Goal: Information Seeking & Learning: Compare options

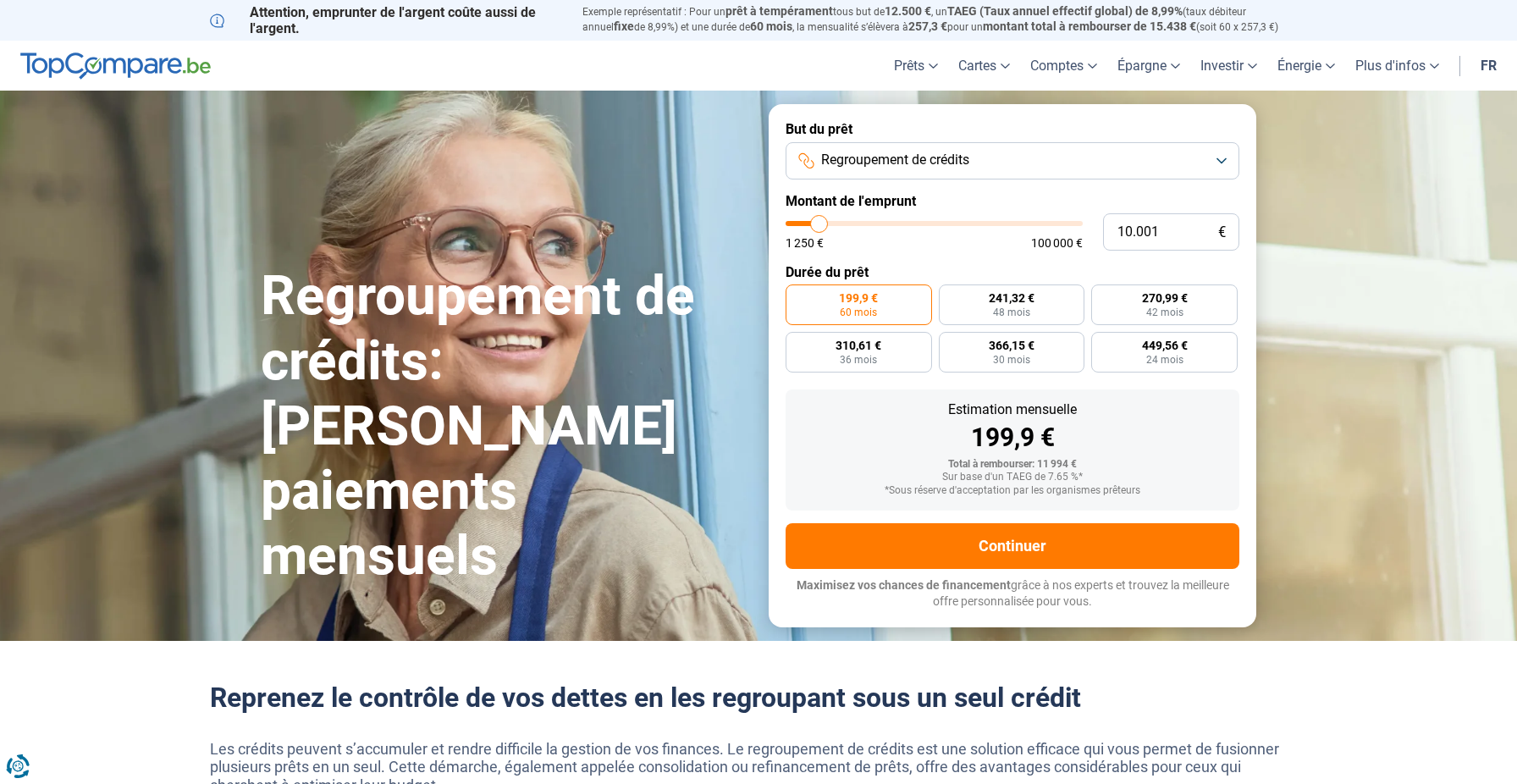
type input "10.250"
type input "10250"
type input "10.750"
type input "10750"
type input "11.750"
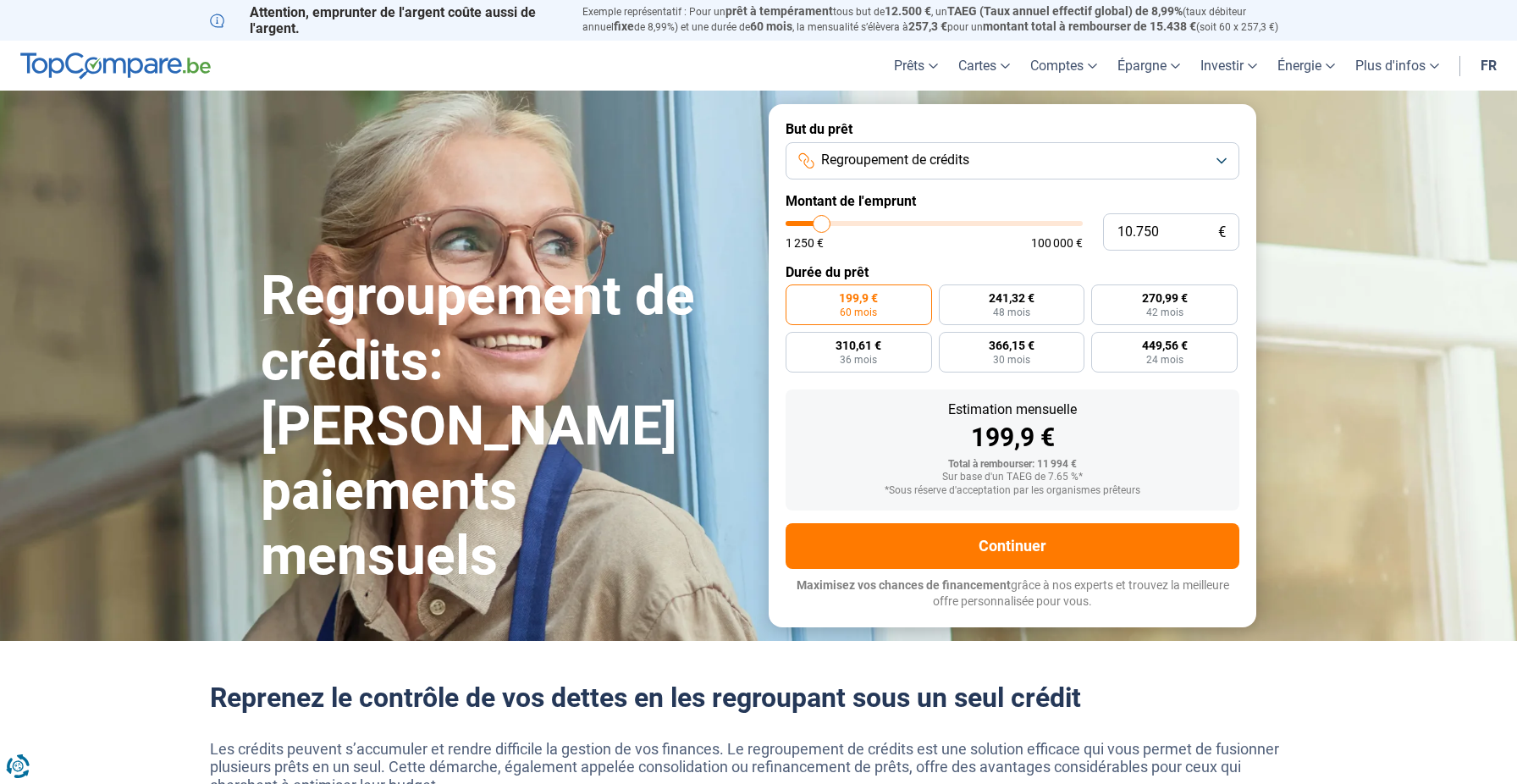
type input "11750"
type input "13.500"
type input "13500"
type input "15.000"
type input "15000"
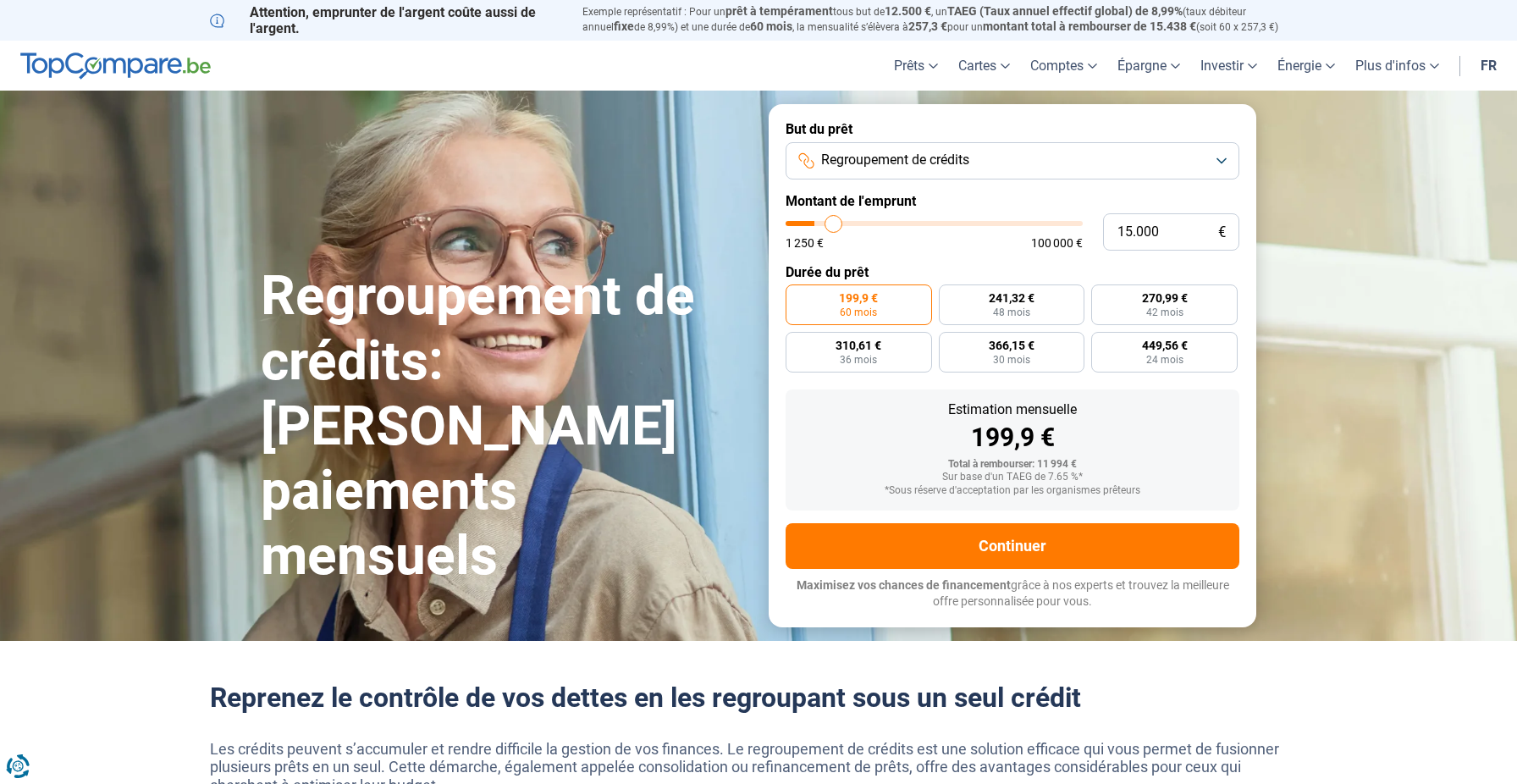
type input "16.000"
type input "16000"
type input "16.750"
type input "16750"
type input "17.000"
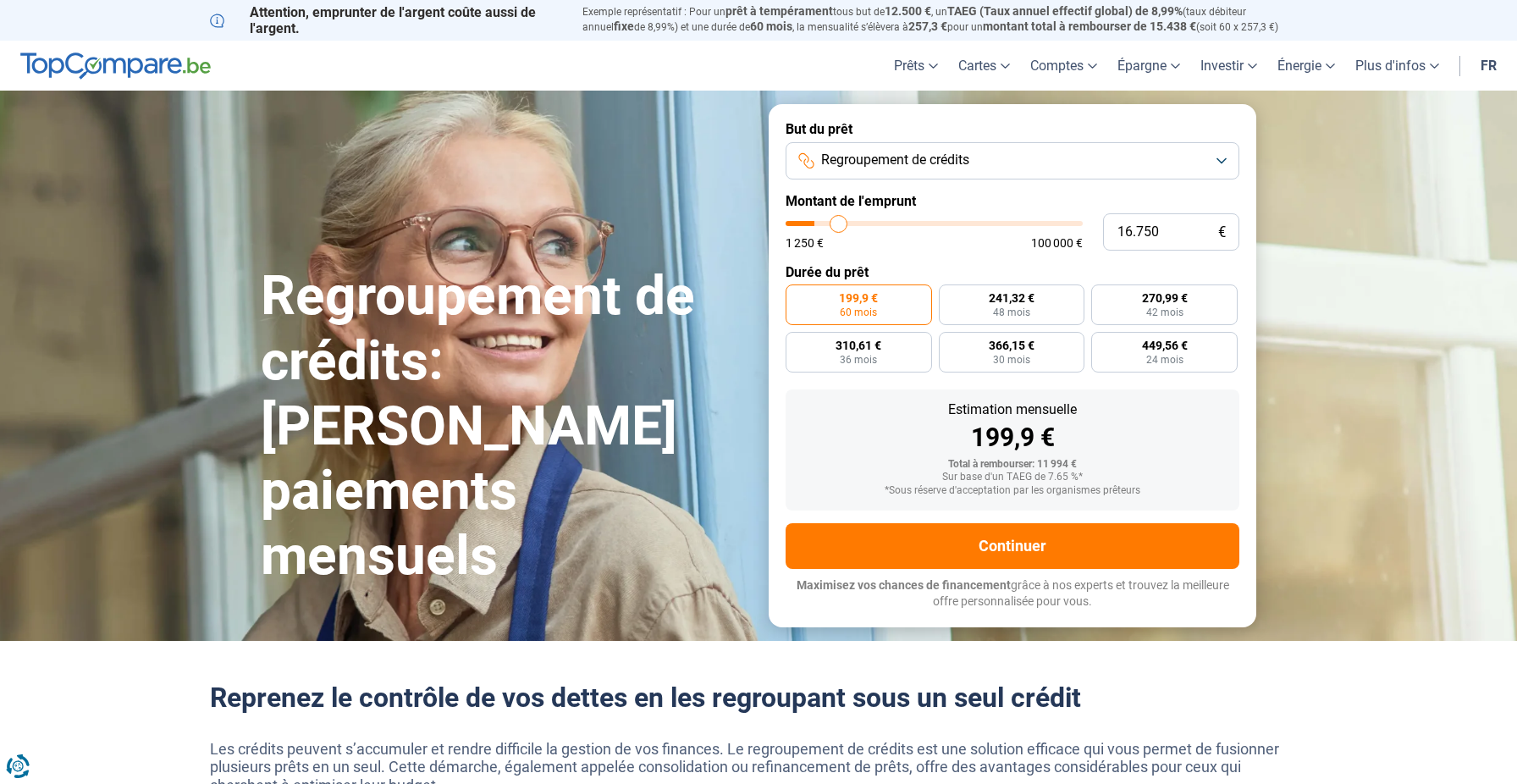
type input "17000"
type input "17.250"
type input "17250"
type input "17.500"
type input "17500"
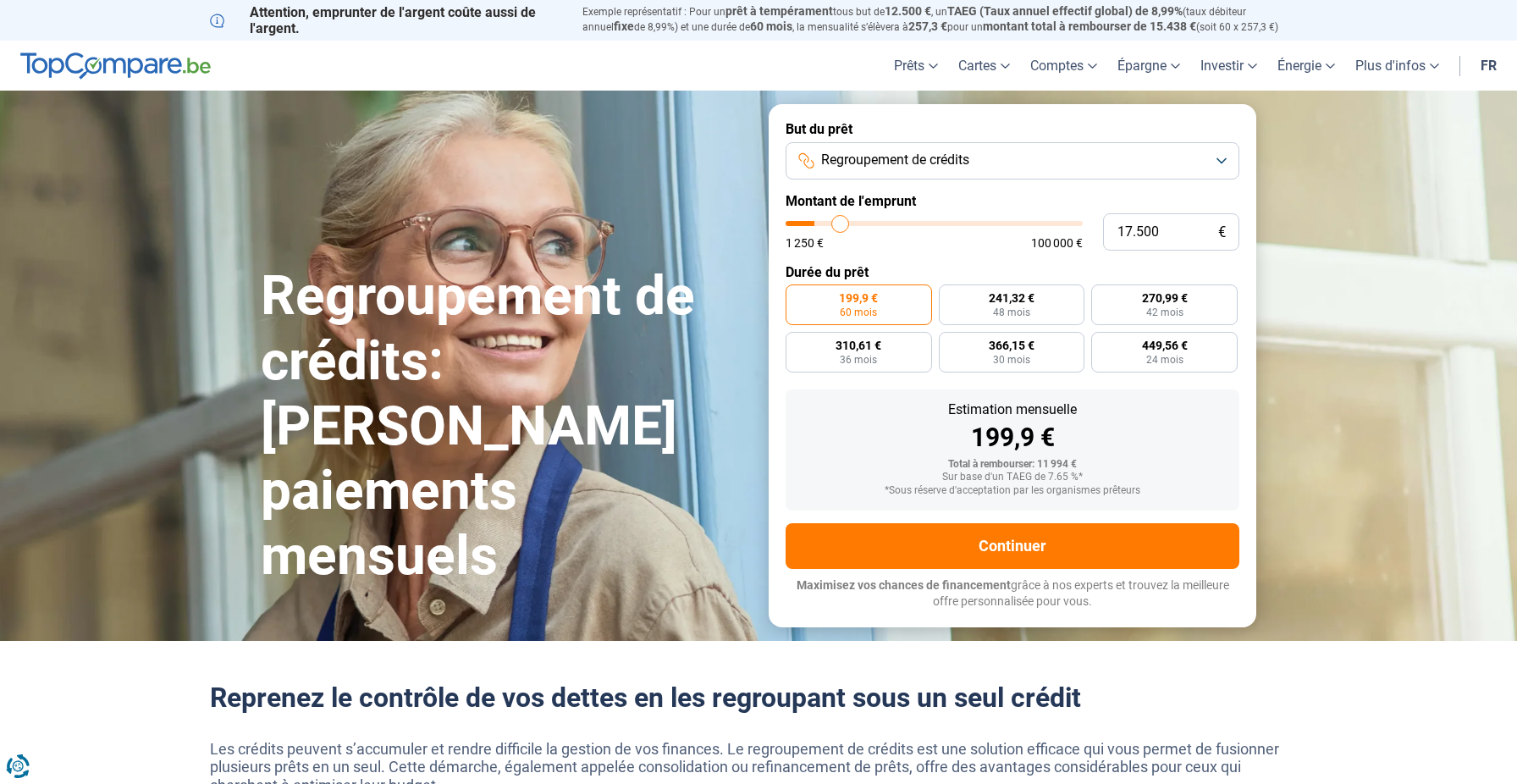
type input "17.750"
type input "17750"
type input "18.000"
type input "18000"
type input "18.500"
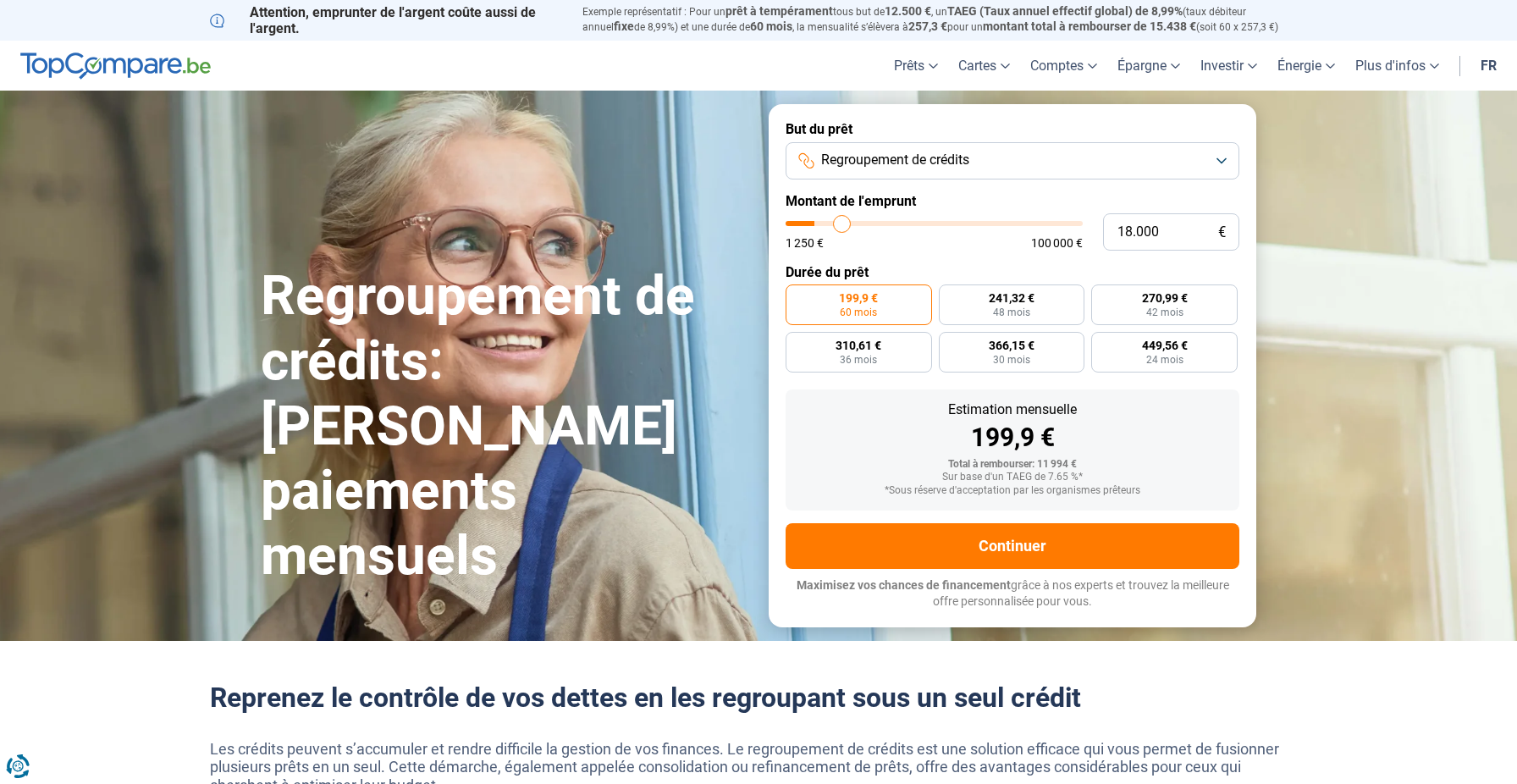
type input "18500"
type input "18.750"
type input "18750"
type input "19.000"
type input "19000"
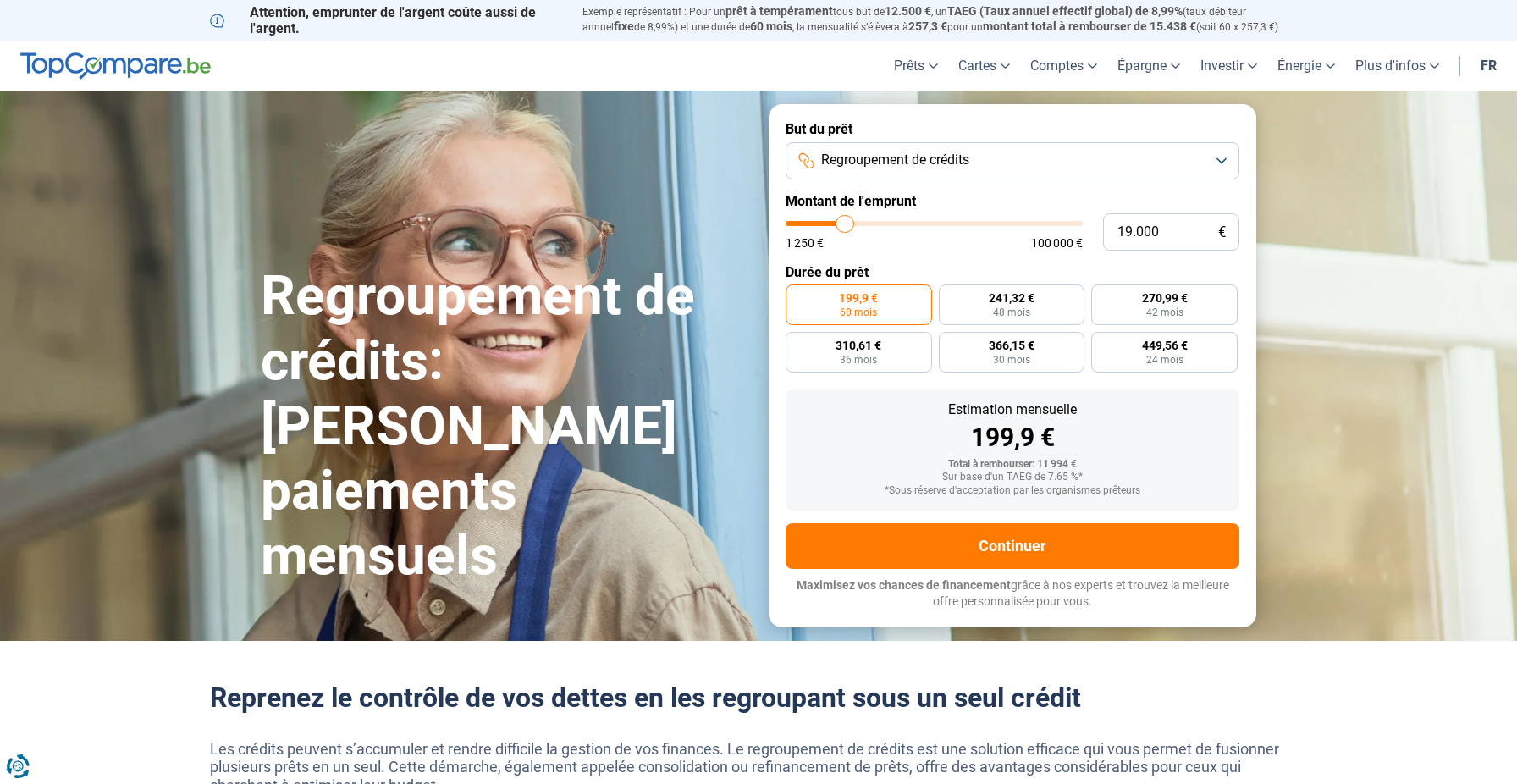
type input "19.250"
type input "19250"
type input "19.500"
type input "19500"
type input "19.750"
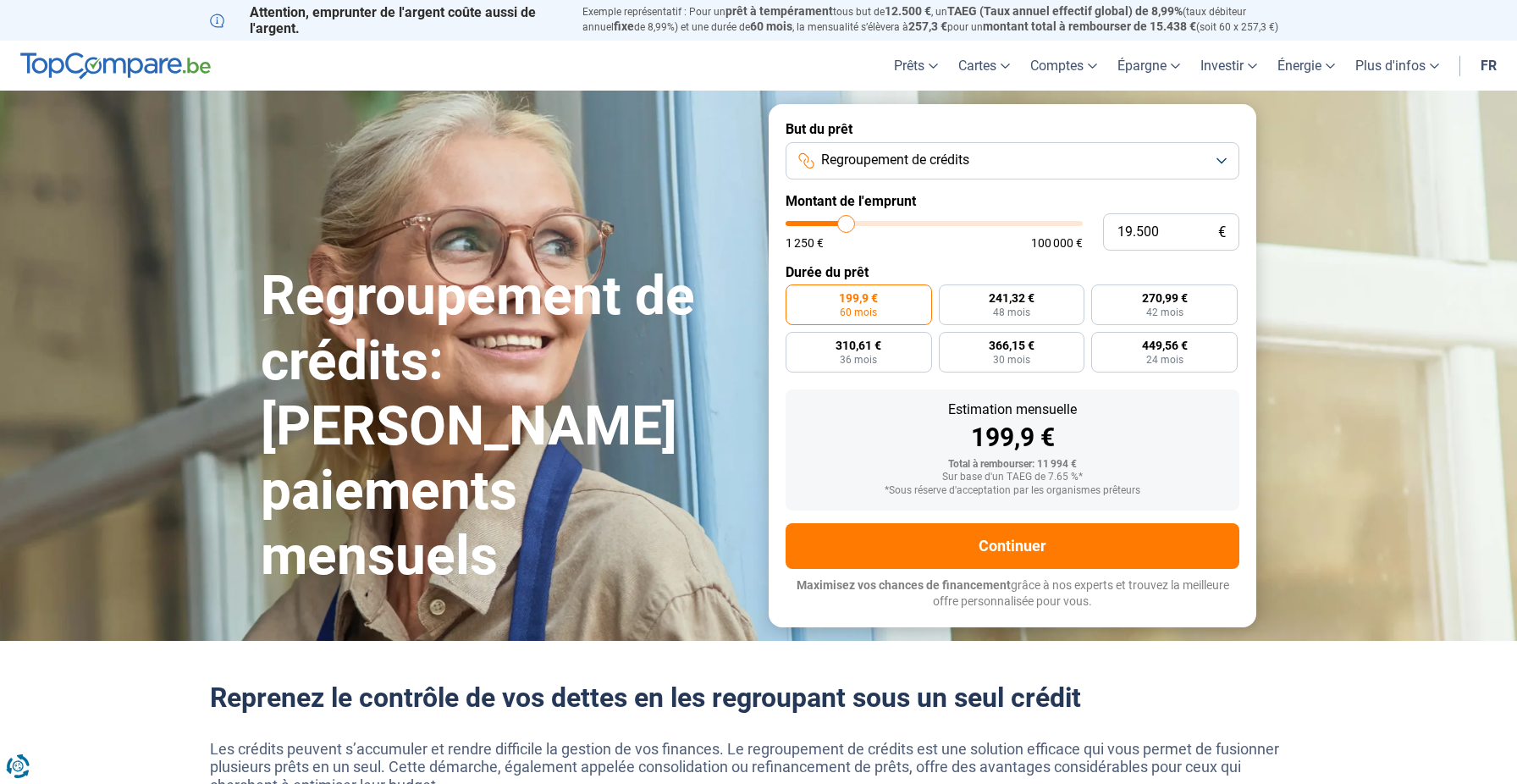
type input "19750"
type input "20.000"
type input "20000"
type input "20.250"
type input "20250"
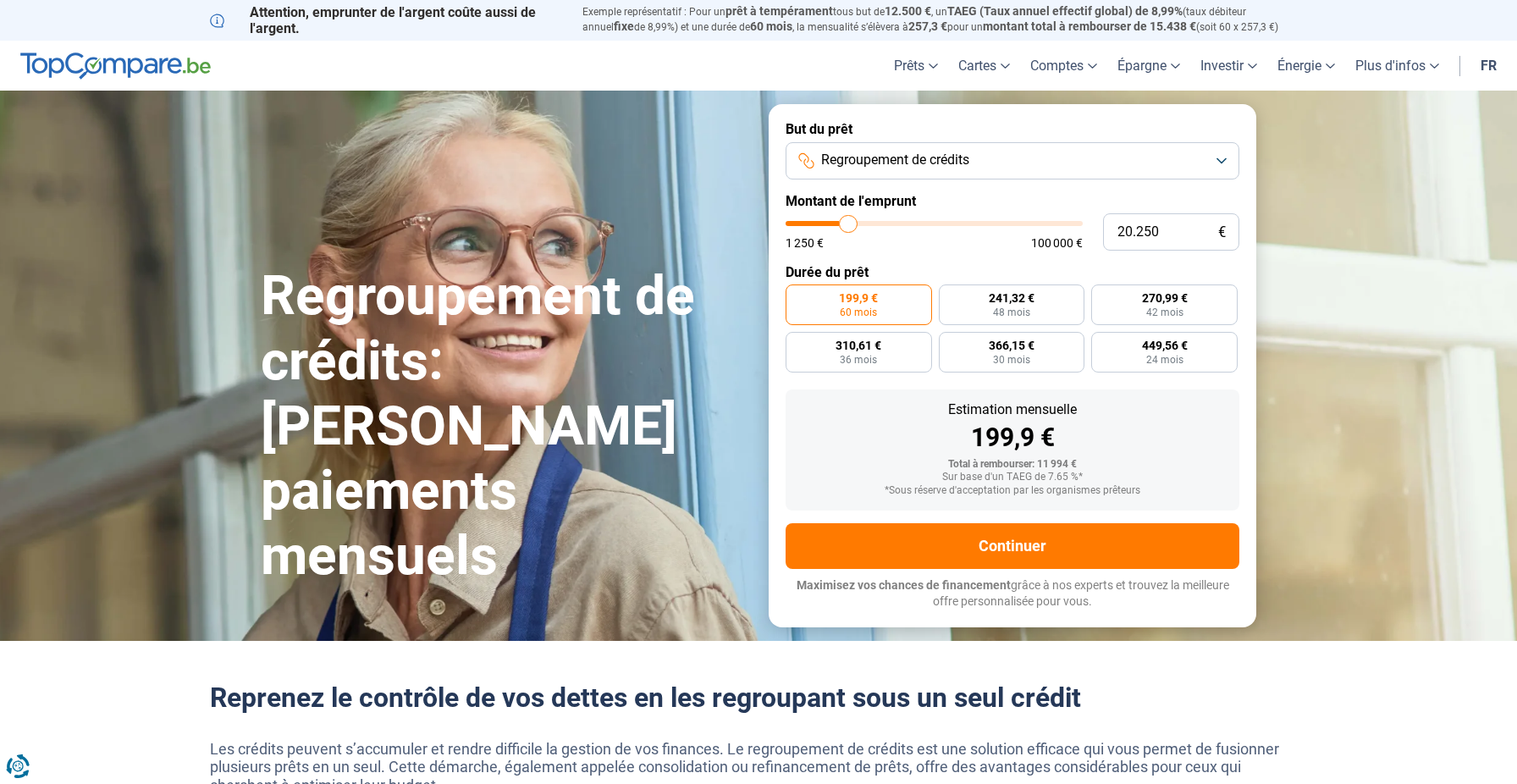
type input "20.750"
type input "20750"
type input "21.250"
type input "21250"
type input "21.750"
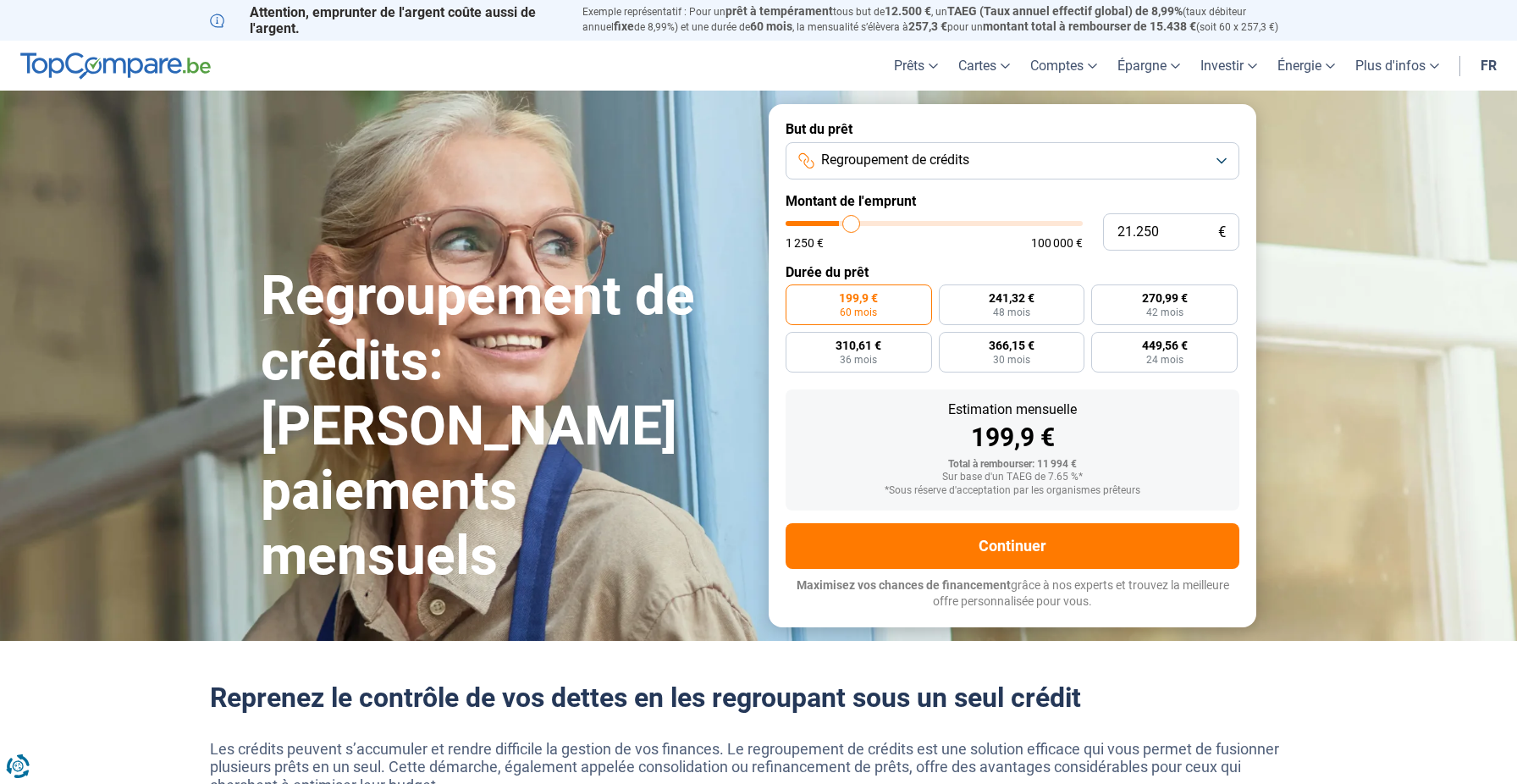
type input "21750"
type input "22.250"
type input "22250"
type input "22.500"
type input "22500"
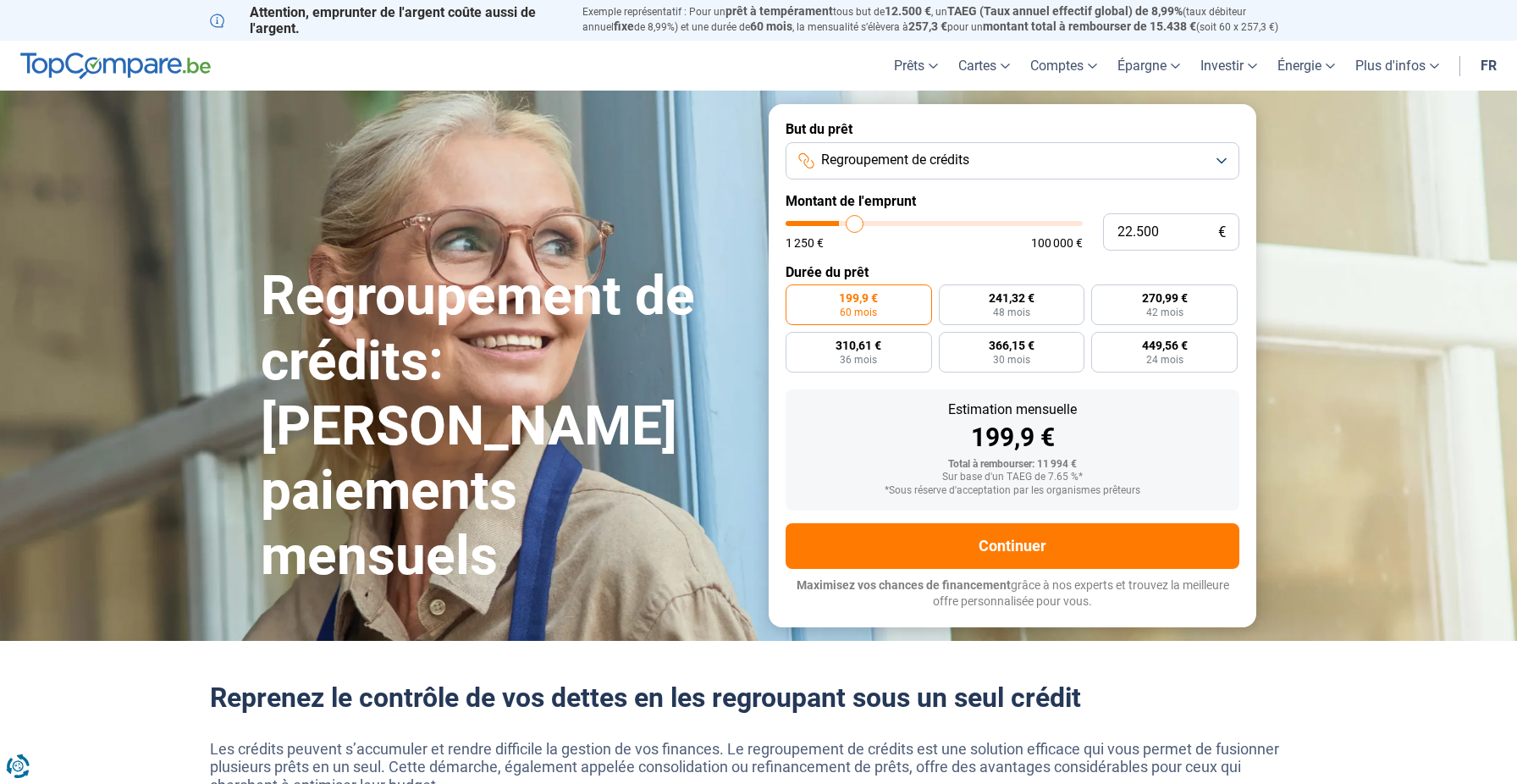
type input "22.750"
type input "22750"
type input "23.000"
drag, startPoint x: 820, startPoint y: 226, endPoint x: 857, endPoint y: 228, distance: 37.1
type input "23000"
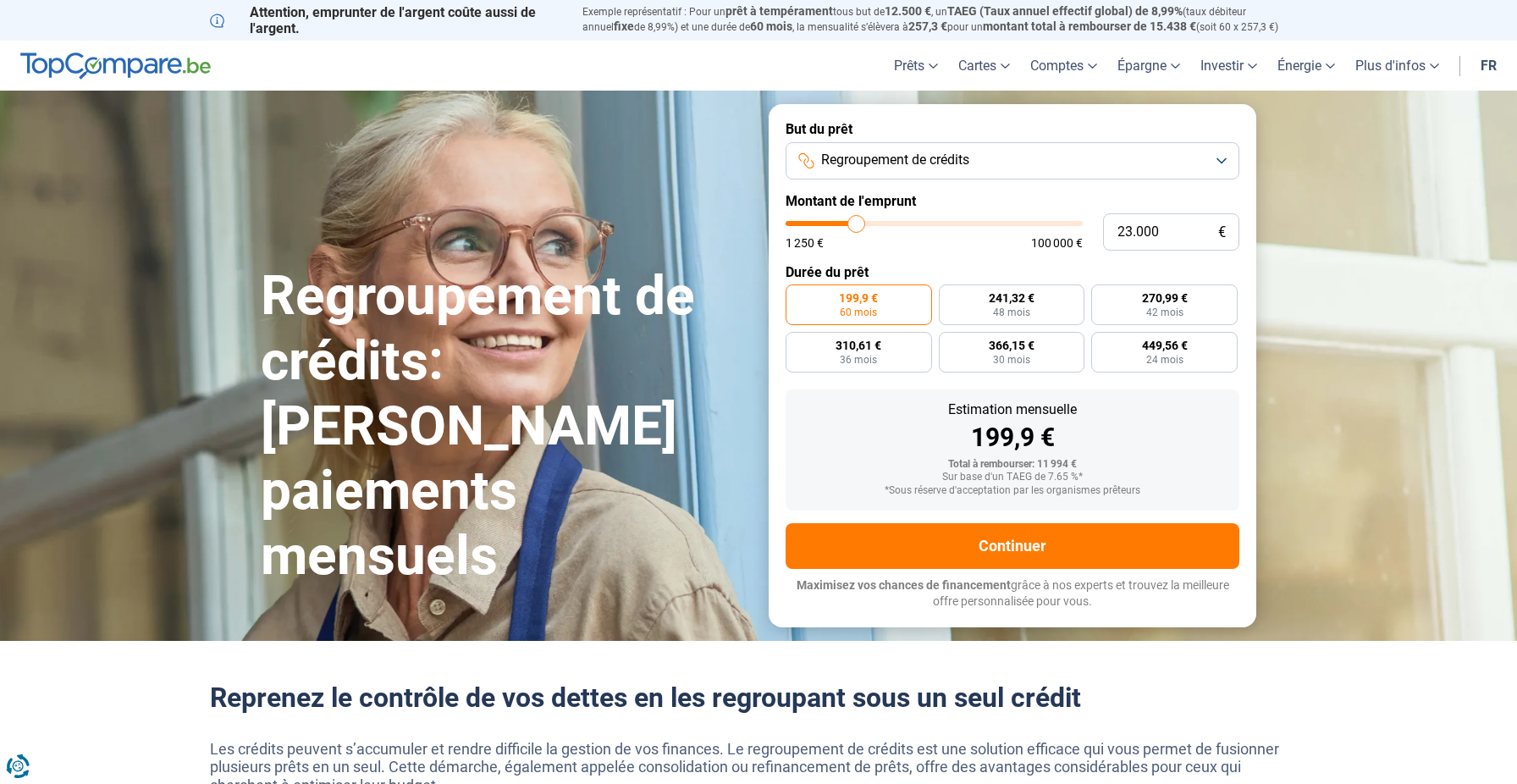
click at [857, 226] on input "range" at bounding box center [934, 223] width 297 height 5
radio input "false"
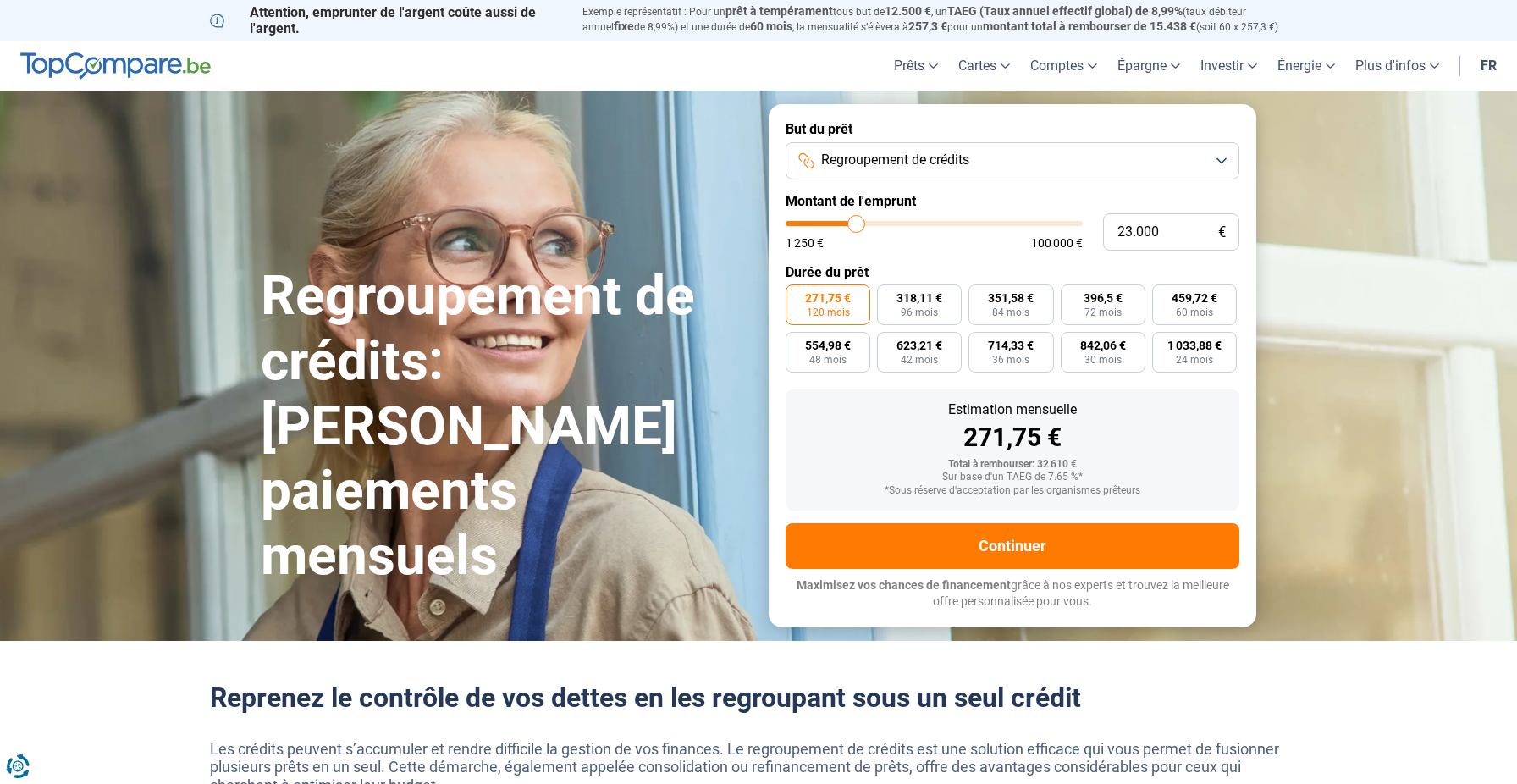
type input "22.750"
type input "22750"
type input "22.500"
type input "22500"
type input "22.250"
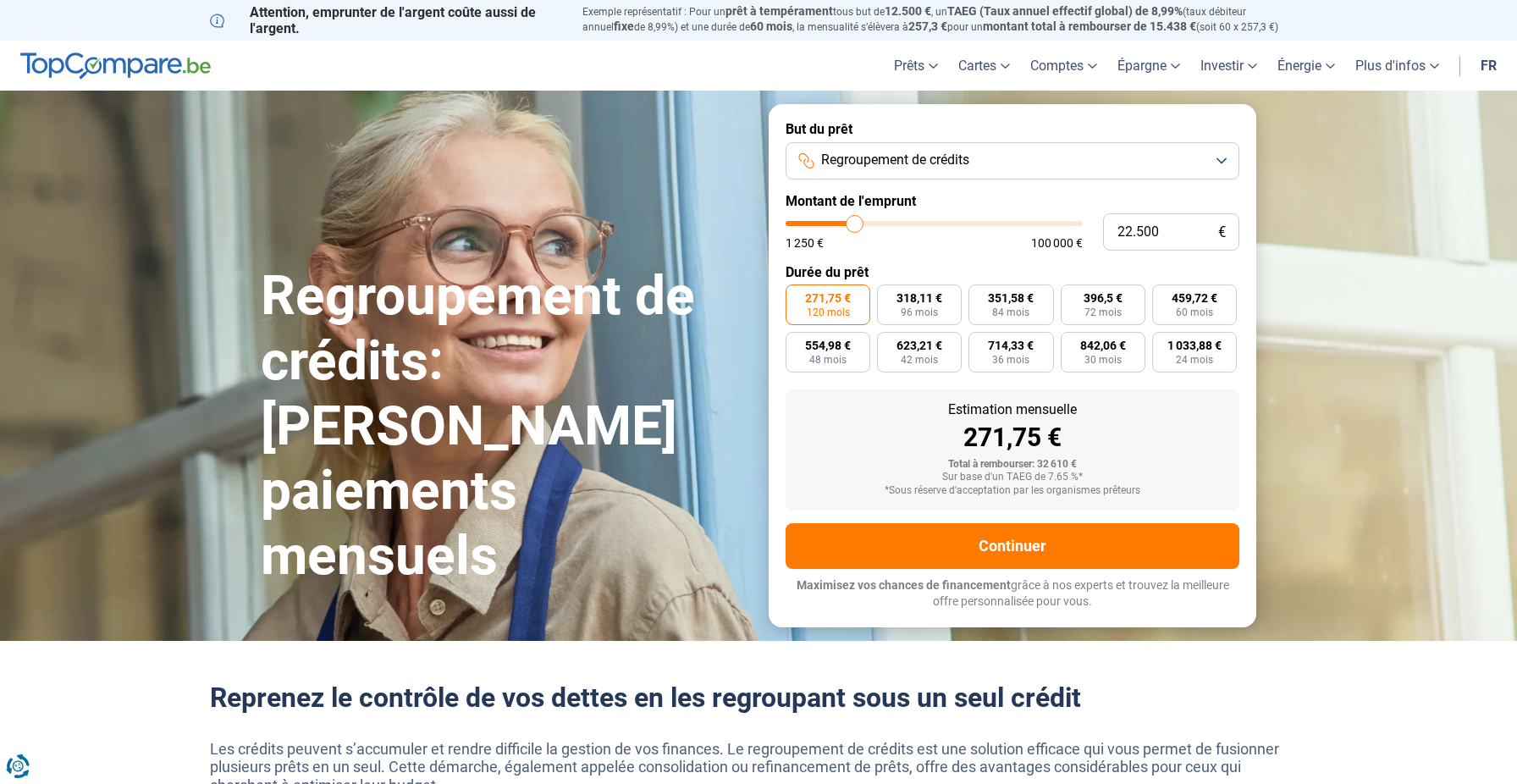
type input "22250"
type input "22.000"
type input "22000"
type input "21.750"
type input "21750"
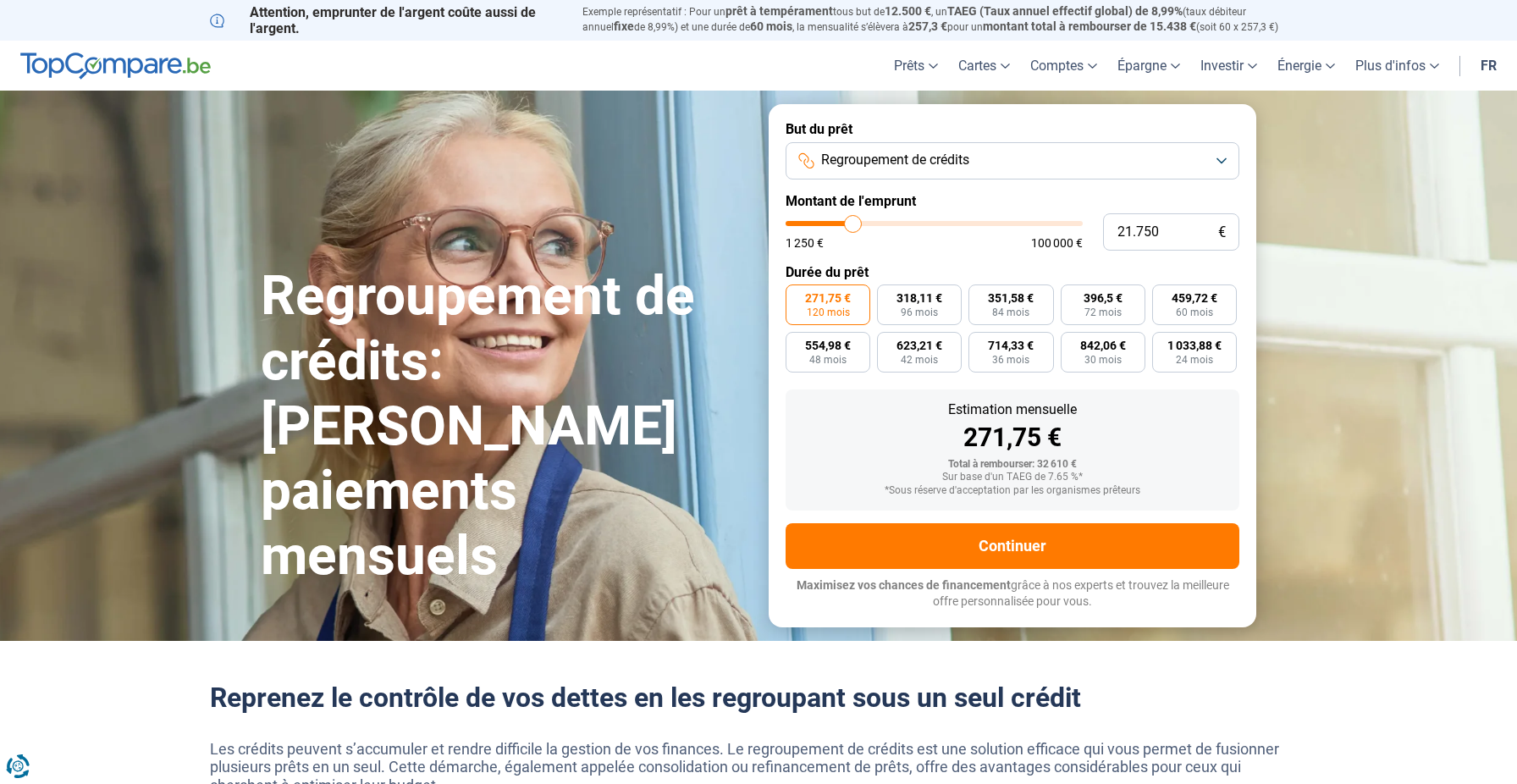
type input "21.500"
type input "21500"
type input "21.250"
type input "21250"
type input "21.000"
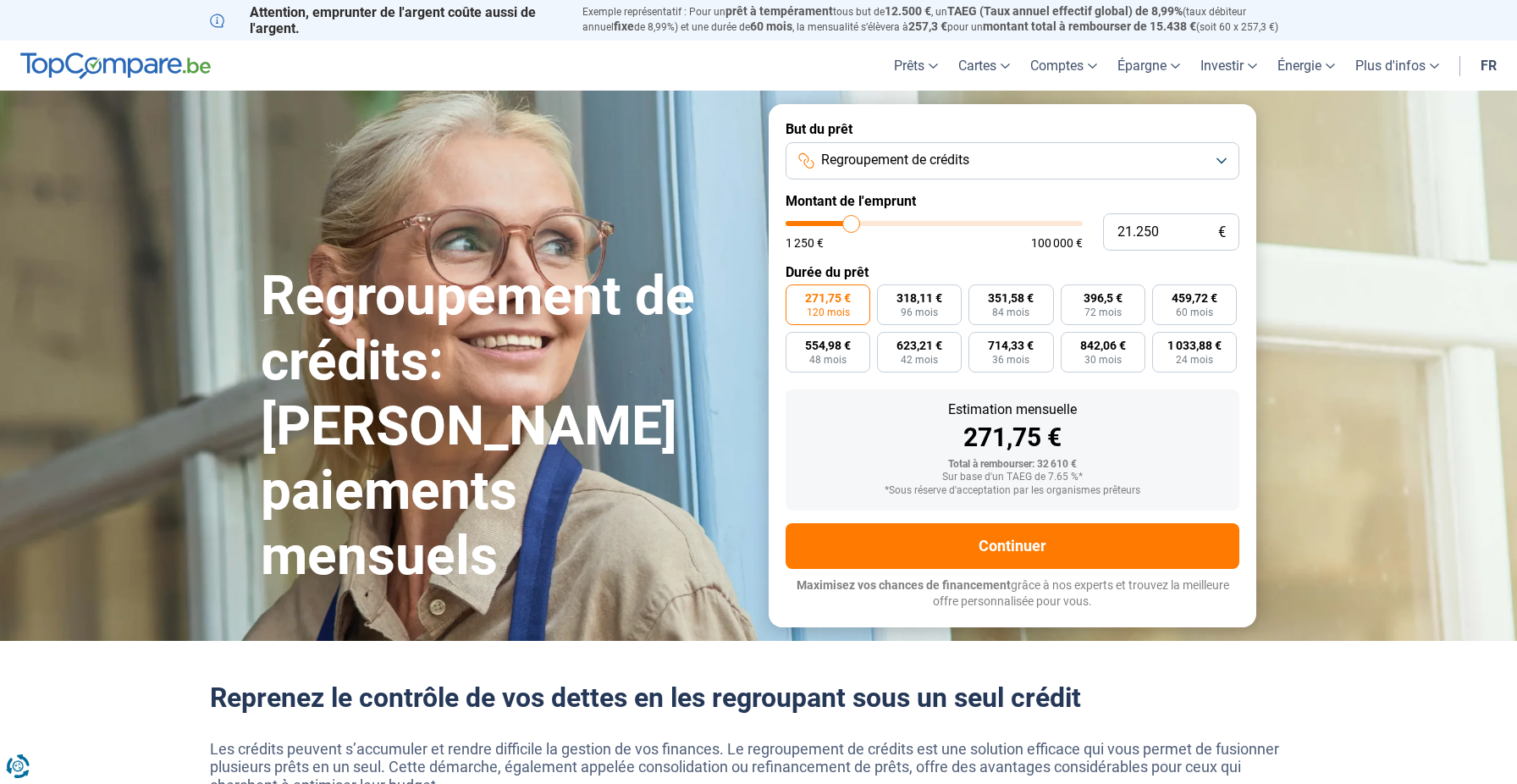
type input "21000"
type input "20.750"
type input "20750"
type input "20.500"
type input "20500"
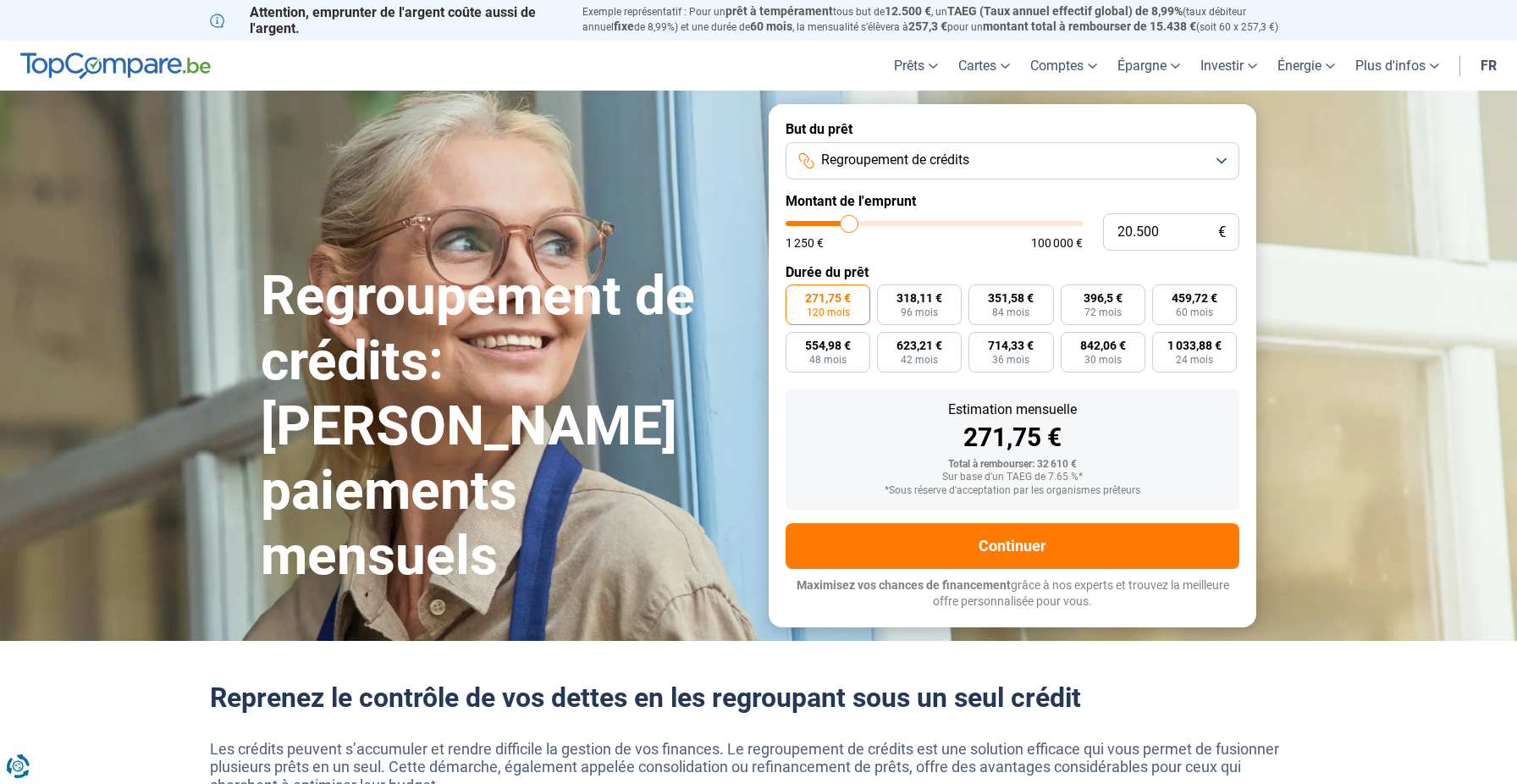
type input "20.250"
type input "20250"
type input "20.000"
type input "20000"
type input "19.750"
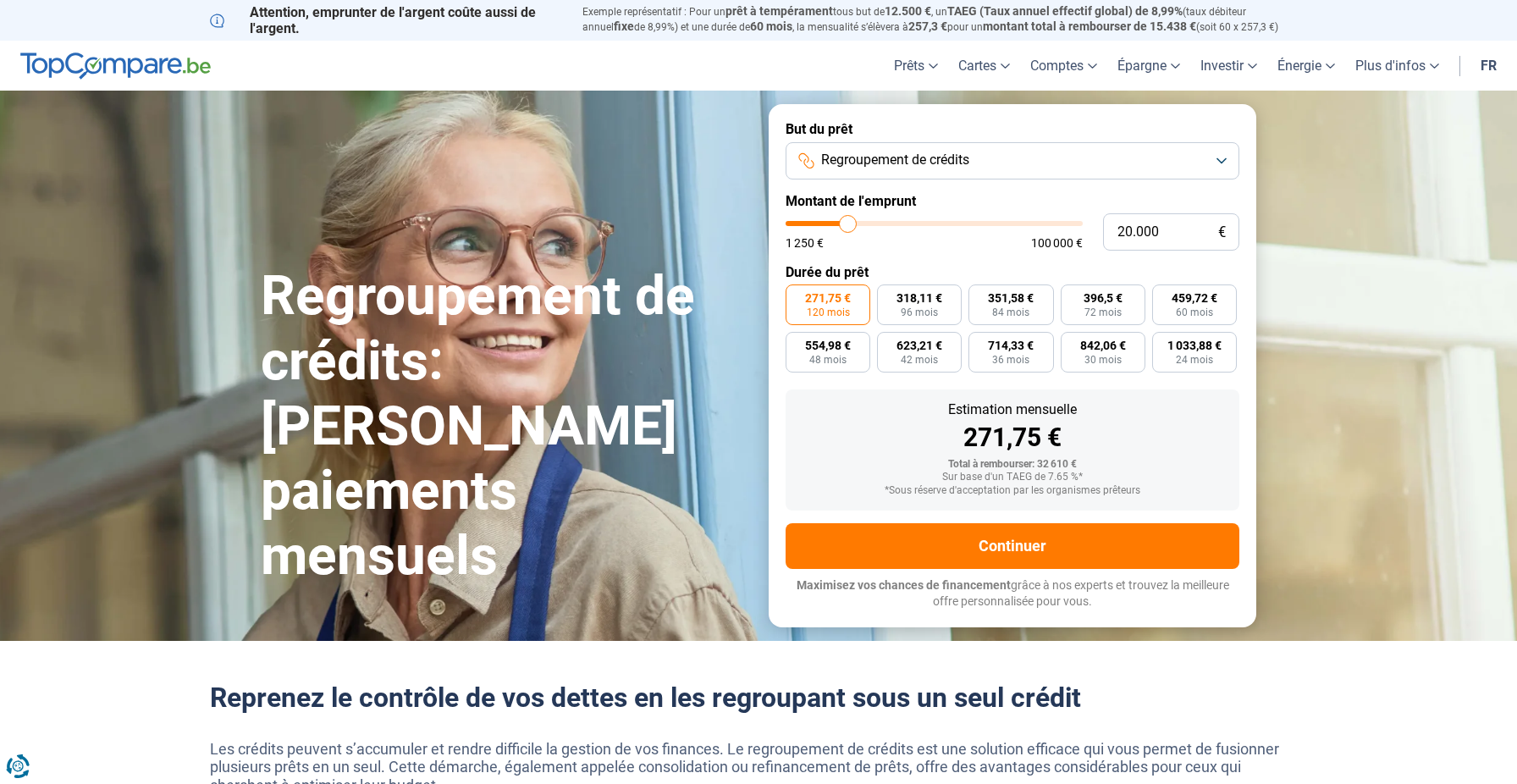
type input "19750"
type input "19.500"
type input "19500"
type input "19.250"
type input "19250"
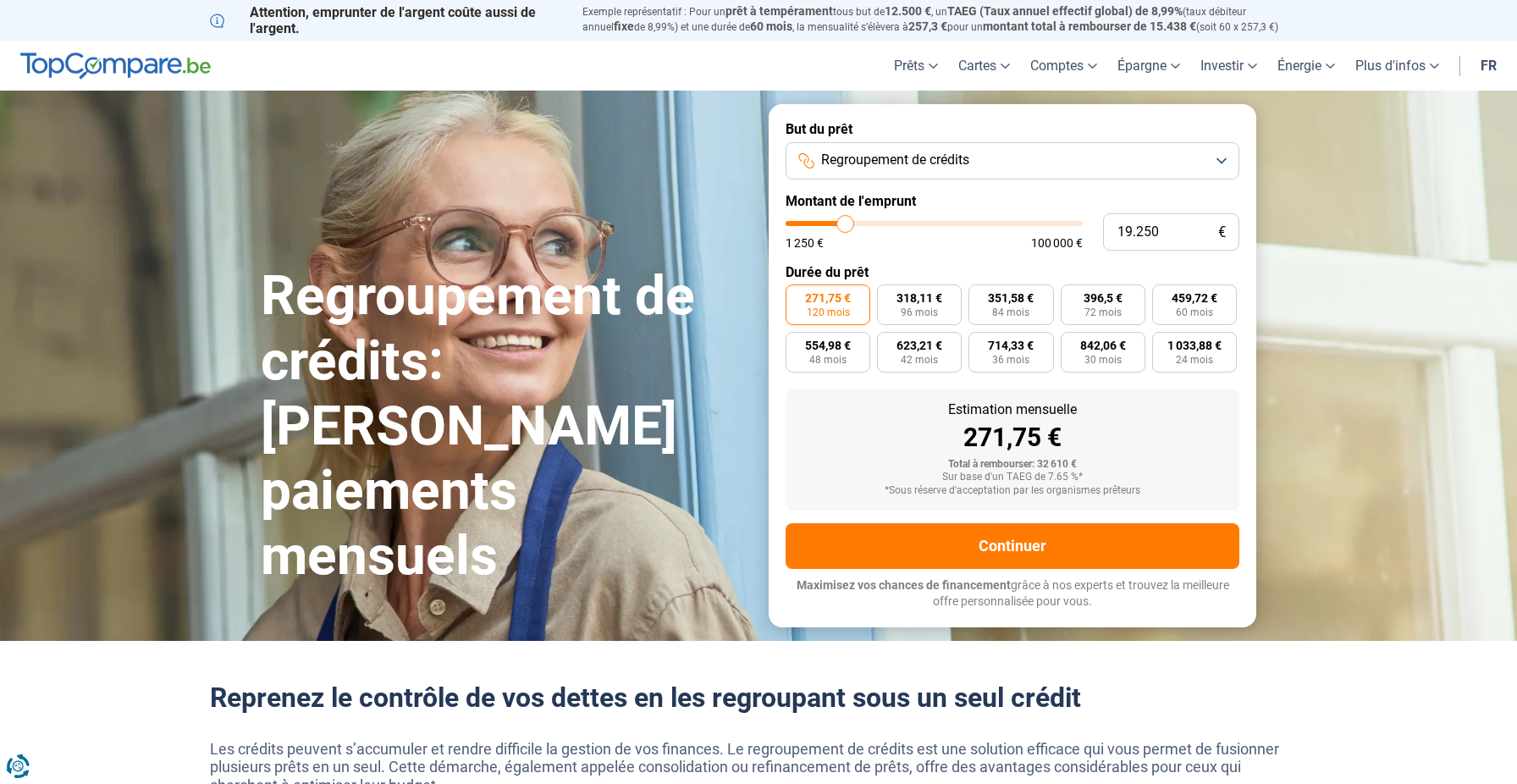
type input "18.750"
type input "18750"
type input "18.500"
type input "18500"
type input "18.250"
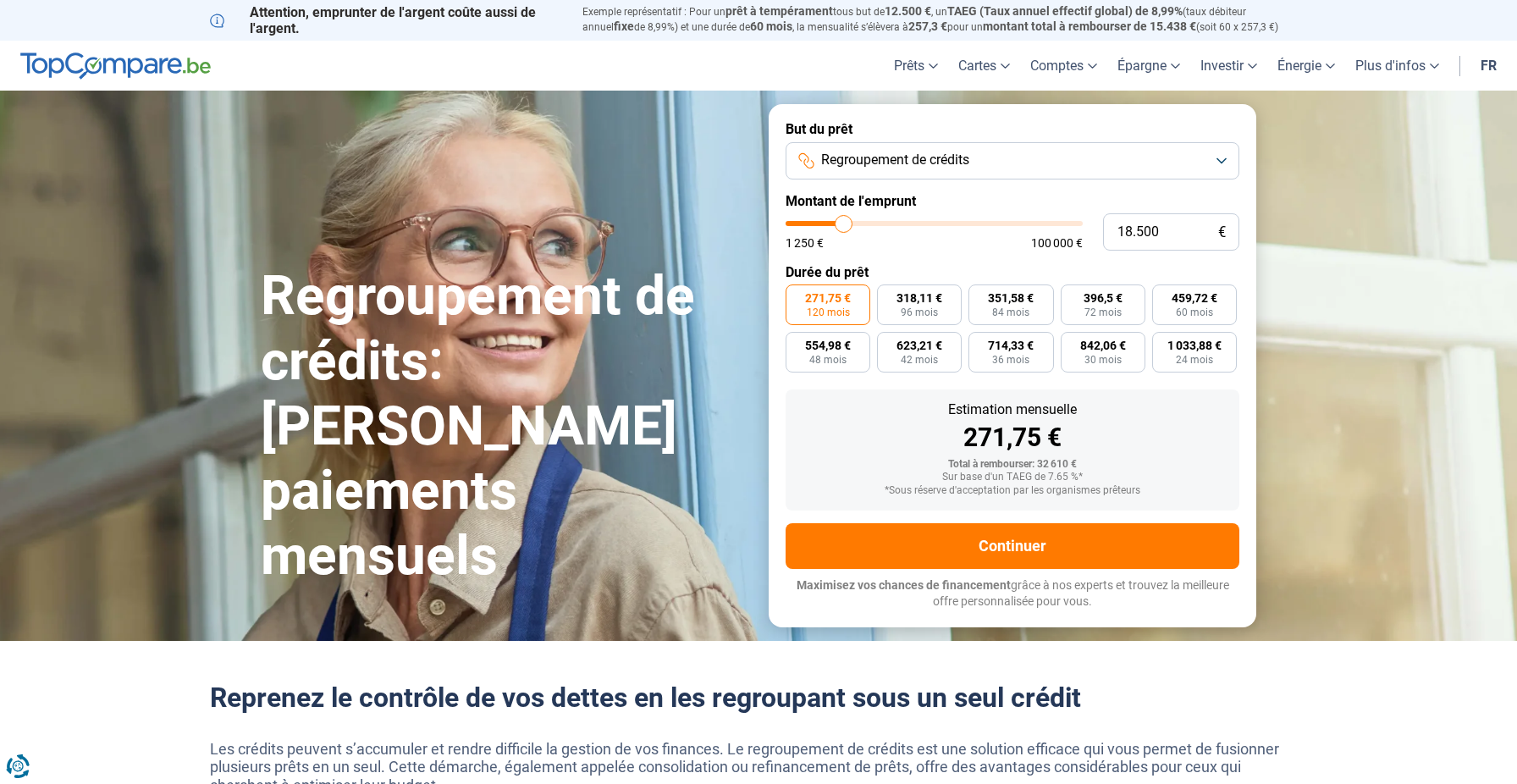
type input "18250"
type input "18.000"
type input "18000"
type input "17.750"
type input "17750"
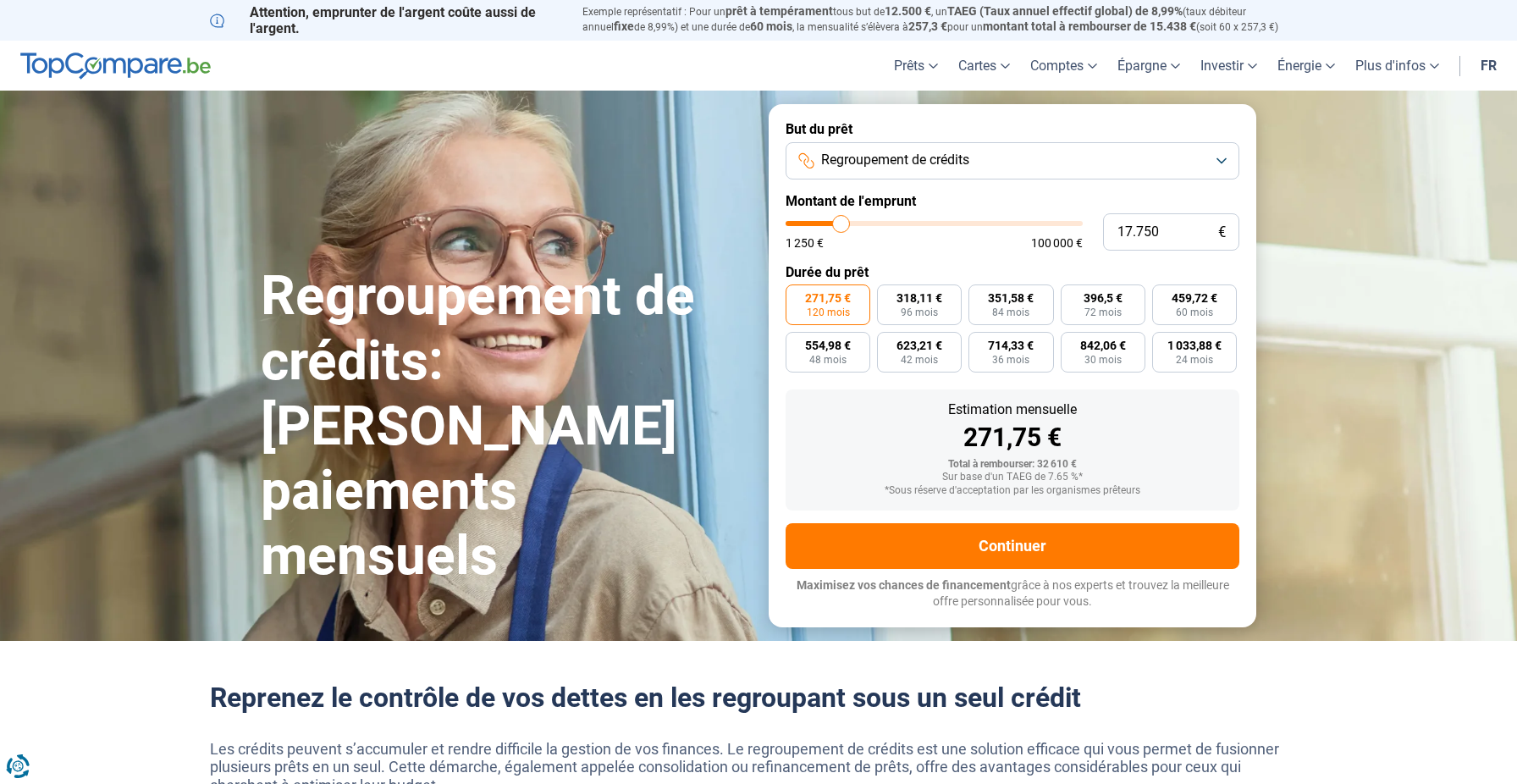
type input "17.500"
type input "17500"
type input "17.250"
type input "17250"
type input "17.000"
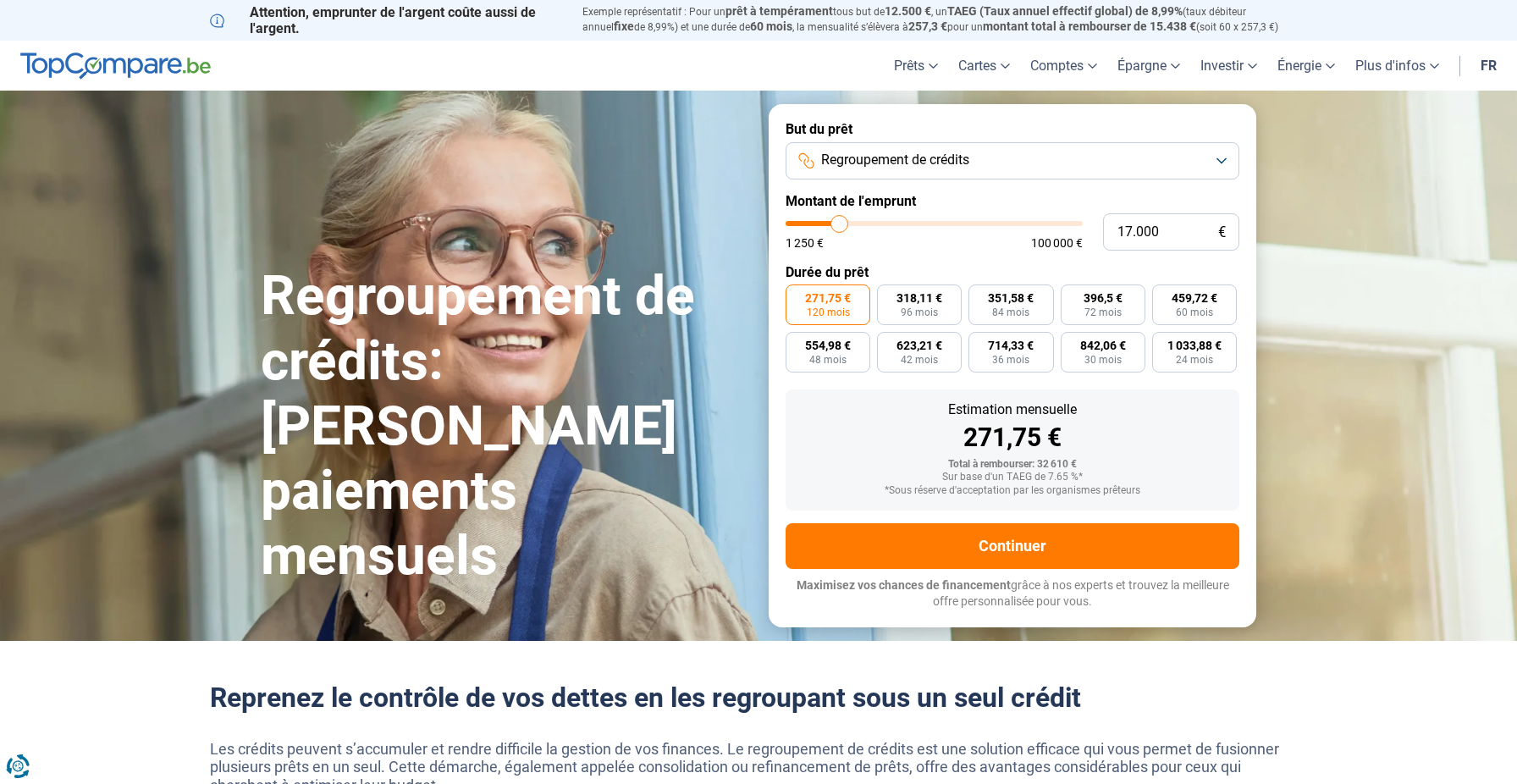
drag, startPoint x: 856, startPoint y: 227, endPoint x: 839, endPoint y: 226, distance: 17.0
type input "17000"
click at [839, 226] on input "range" at bounding box center [934, 223] width 297 height 5
radio input "true"
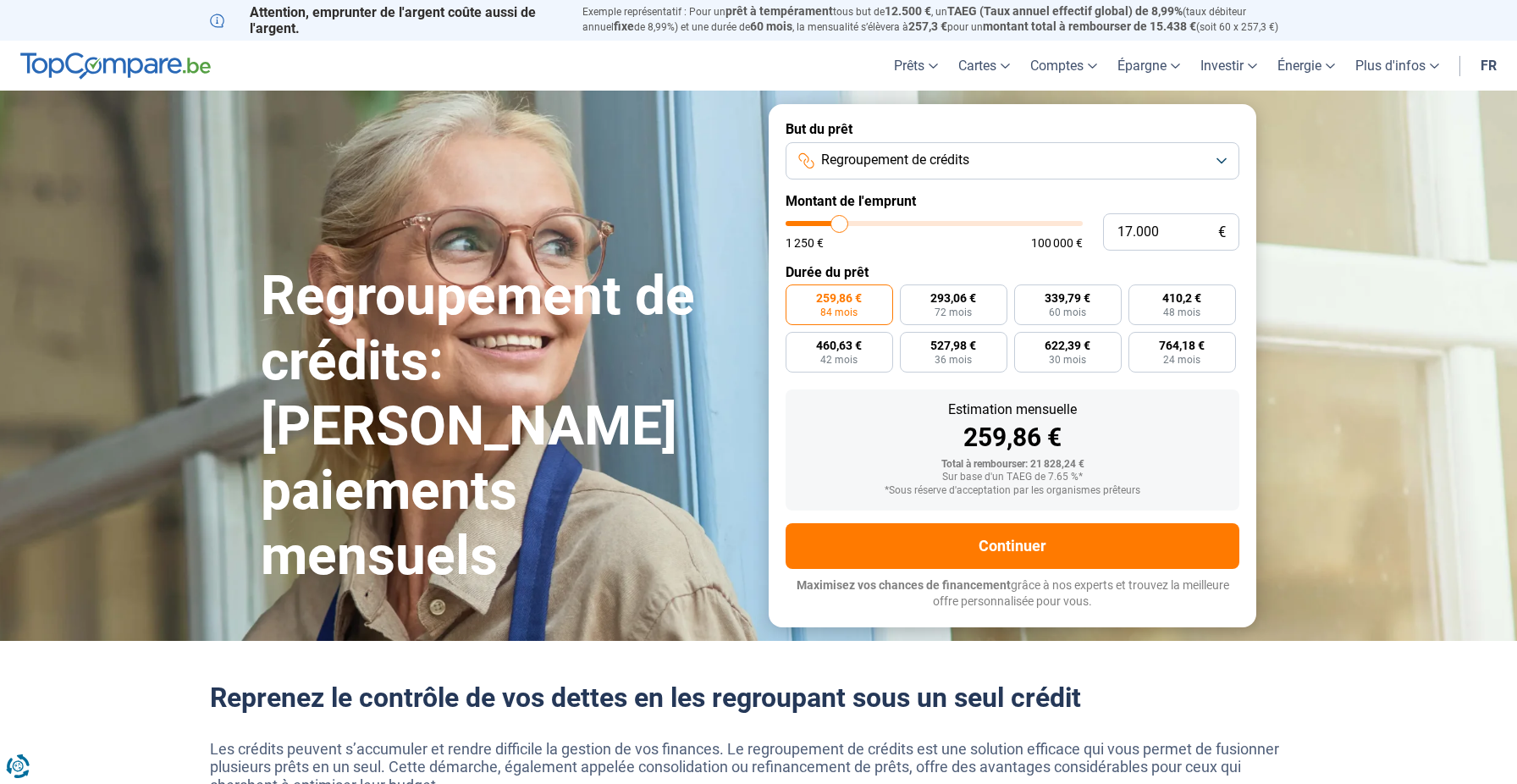
type input "16.750"
type input "16750"
type input "16.500"
type input "16500"
type input "16.250"
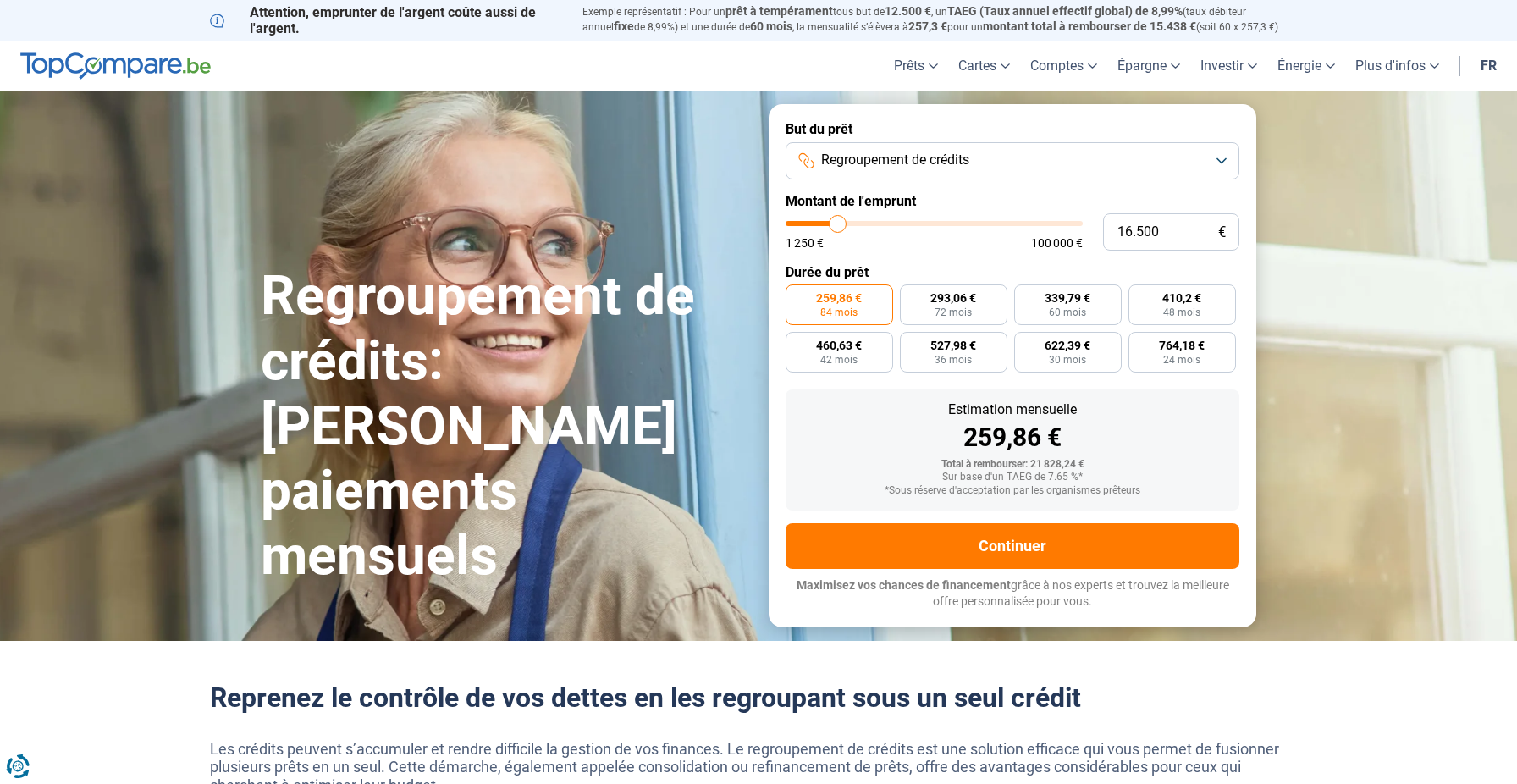
type input "16250"
type input "16.000"
type input "16000"
type input "15.750"
type input "15750"
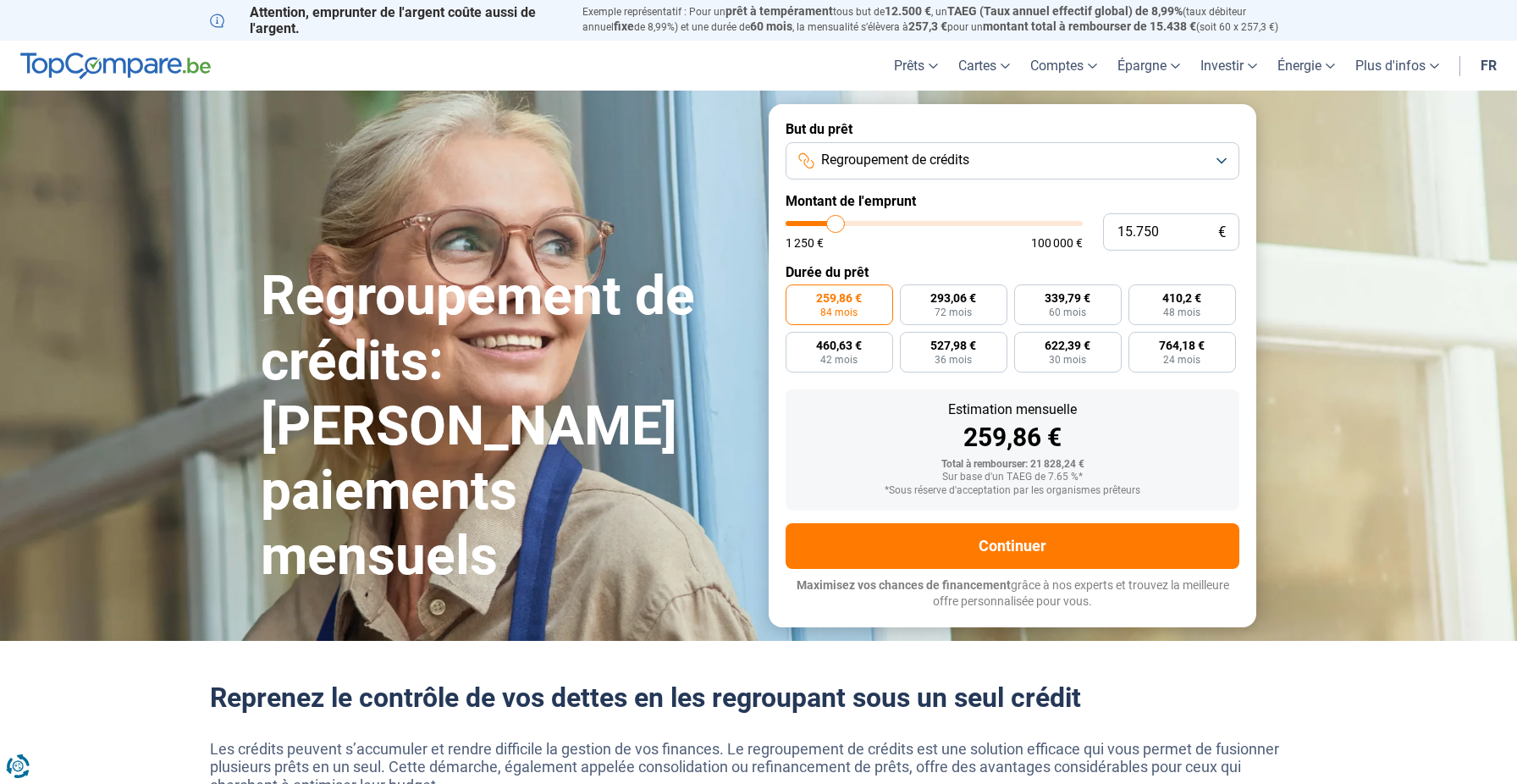
type input "15.500"
type input "15500"
type input "15.250"
type input "15250"
click at [834, 225] on input "range" at bounding box center [934, 223] width 297 height 5
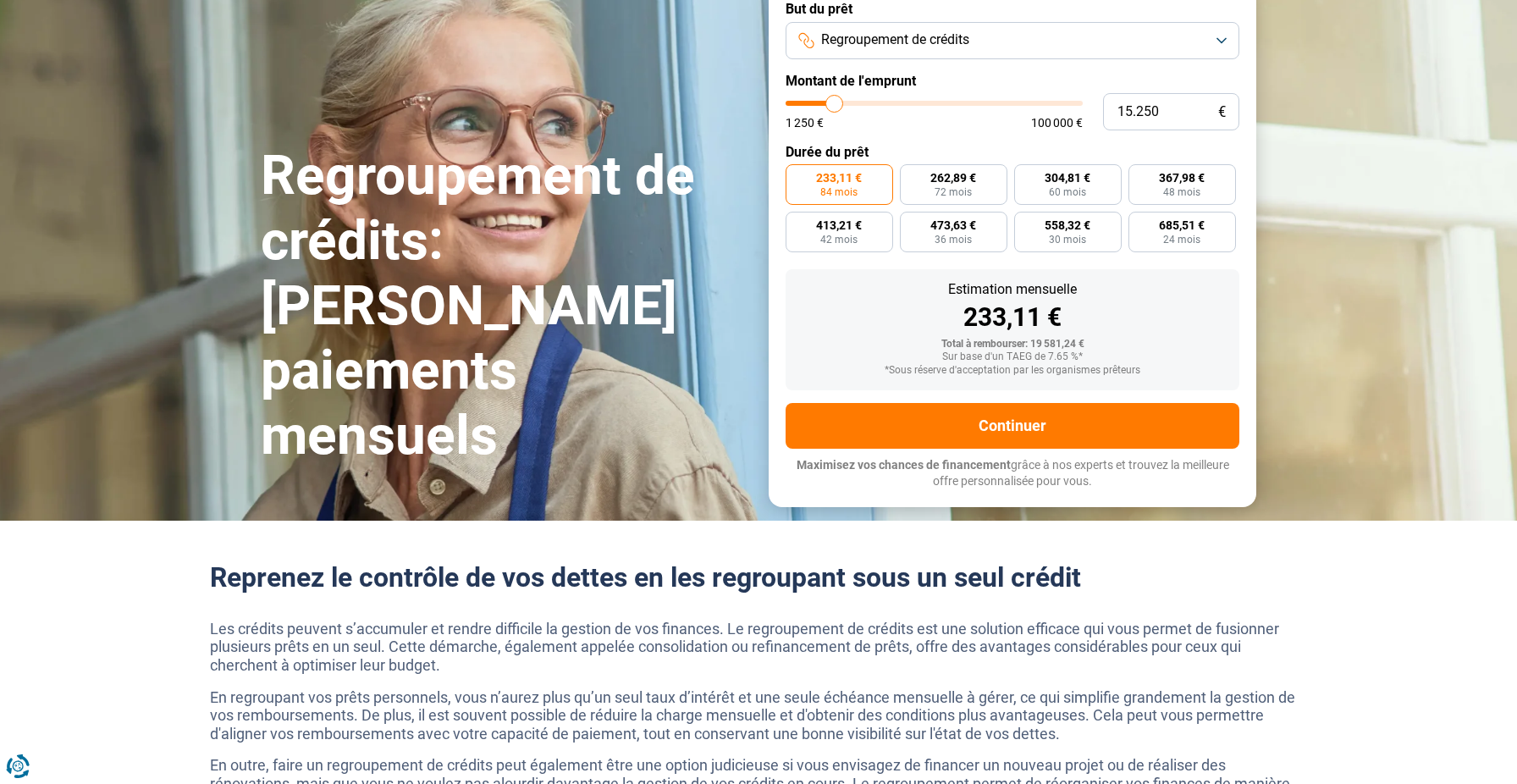
scroll to position [89, 0]
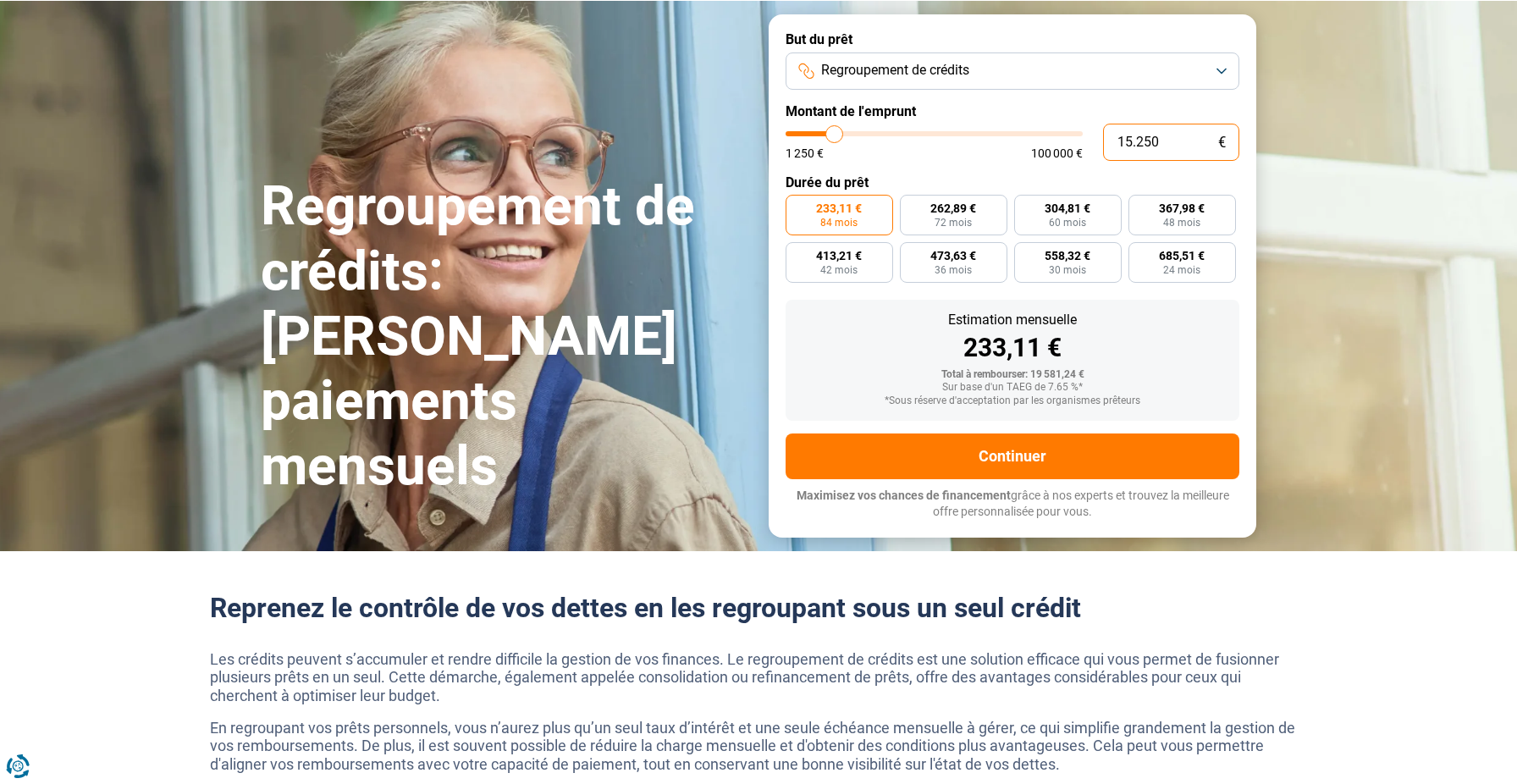
drag, startPoint x: 1185, startPoint y: 148, endPoint x: 1098, endPoint y: 142, distance: 87.2
click at [1098, 142] on div "15.250 € 1 250 € 100 000 €" at bounding box center [1013, 142] width 454 height 37
type input "1"
type input "1250"
type input "12"
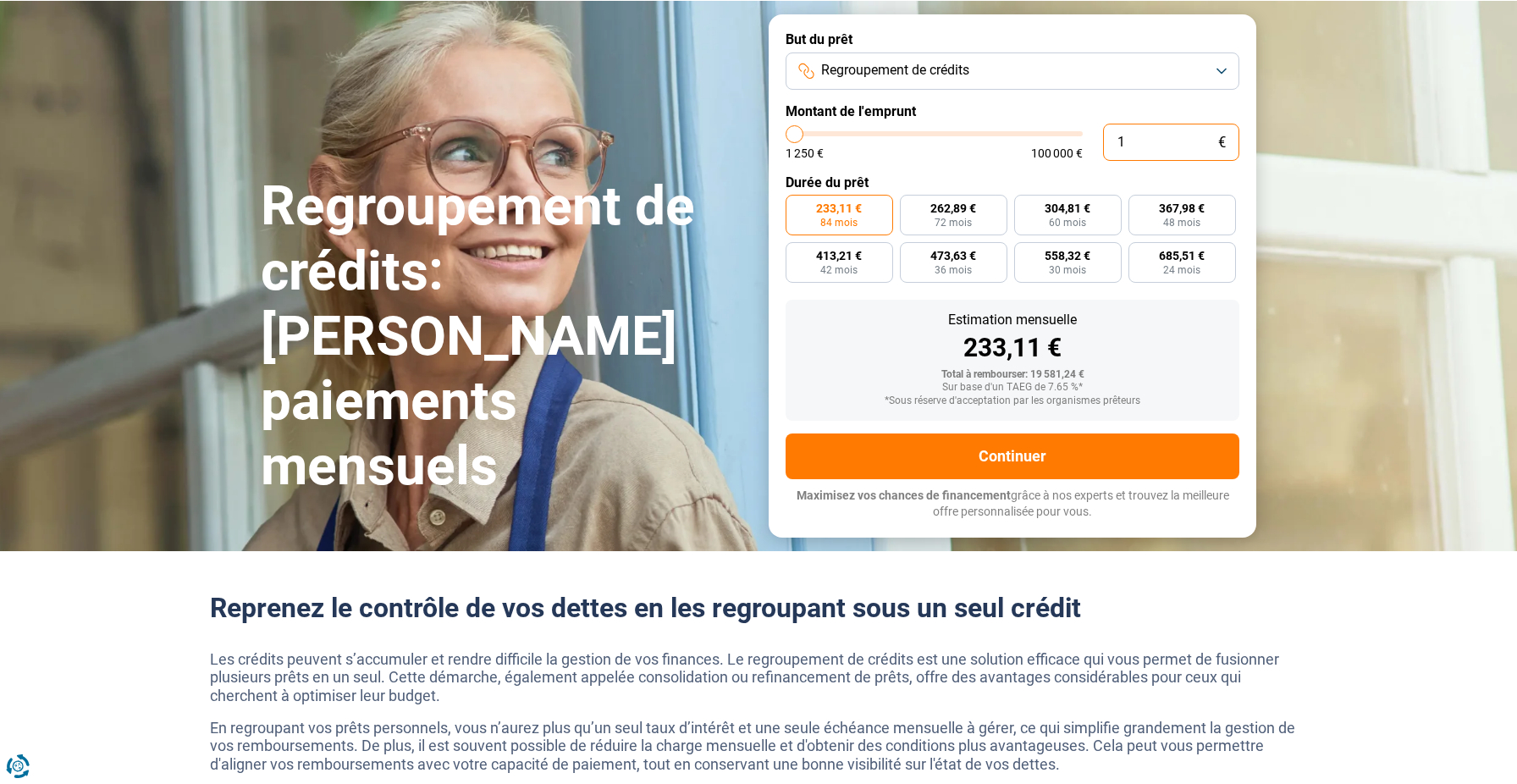
type input "1250"
type input "120"
type input "1250"
type input "1.200"
type input "1250"
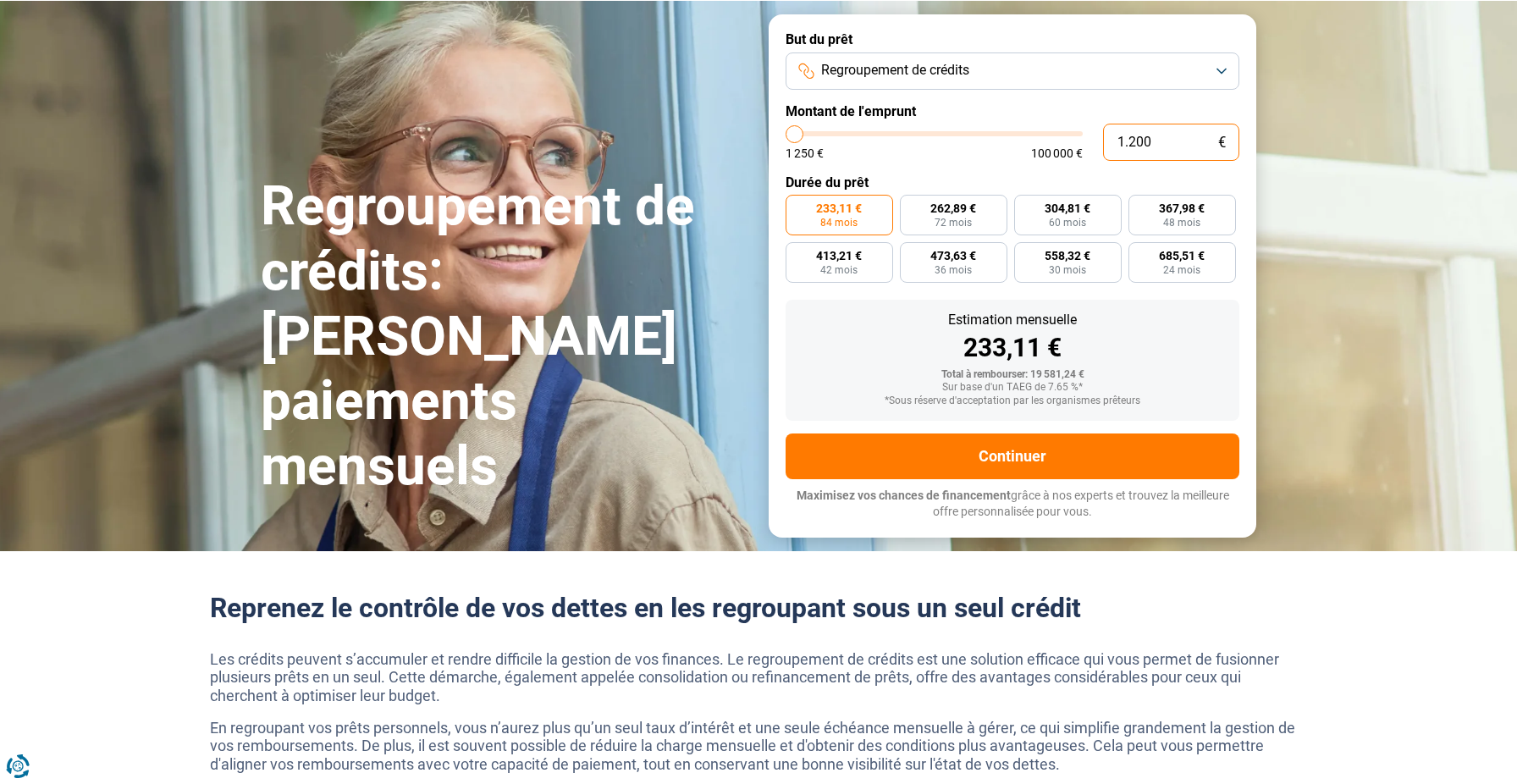
type input "12.000"
type input "12000"
radio input "true"
type input "12.000"
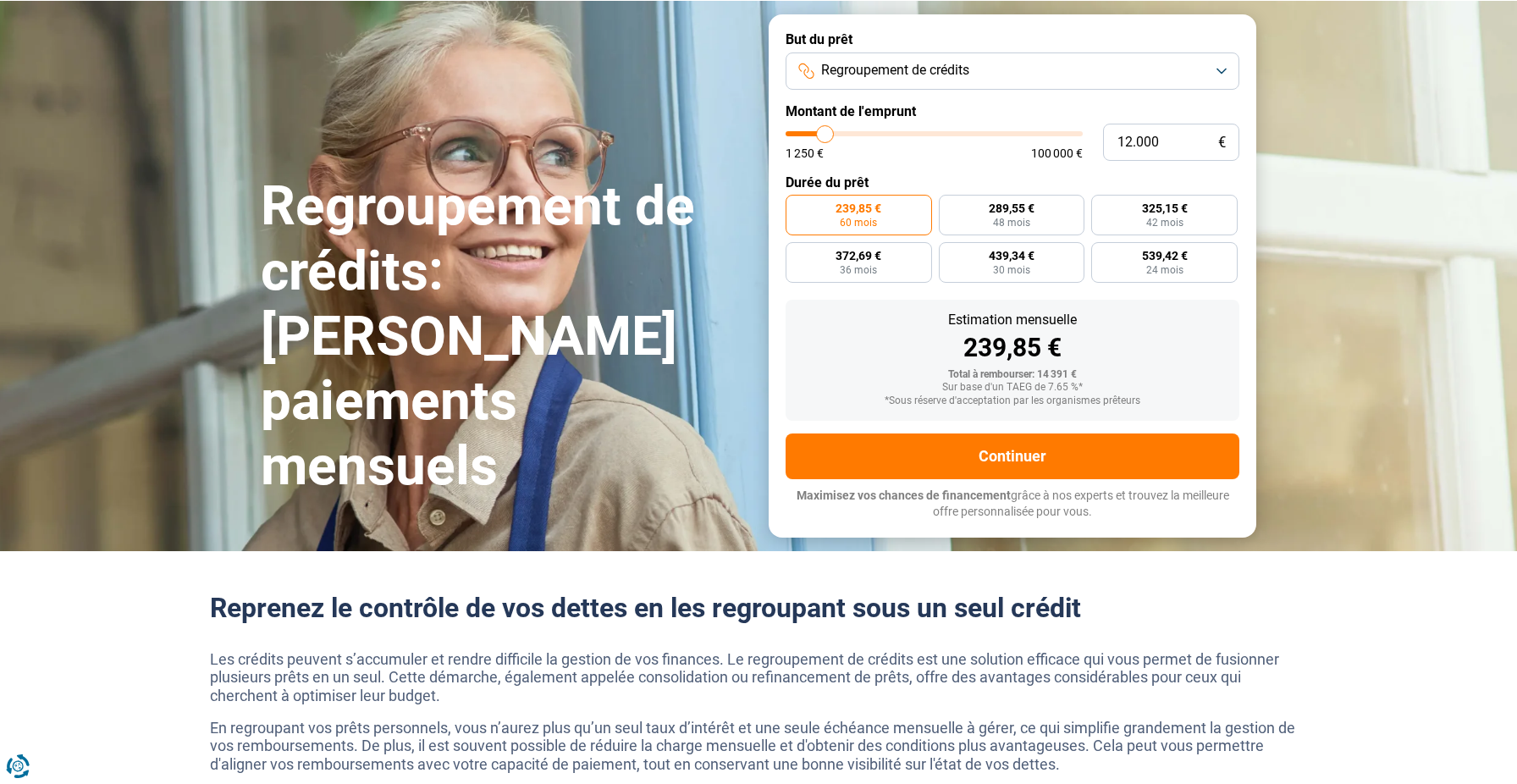
click at [1042, 165] on form "But du prêt Regroupement de crédits Montant de l'emprunt 12.000 € 1 250 € 100 0…" at bounding box center [1012, 276] width 487 height 523
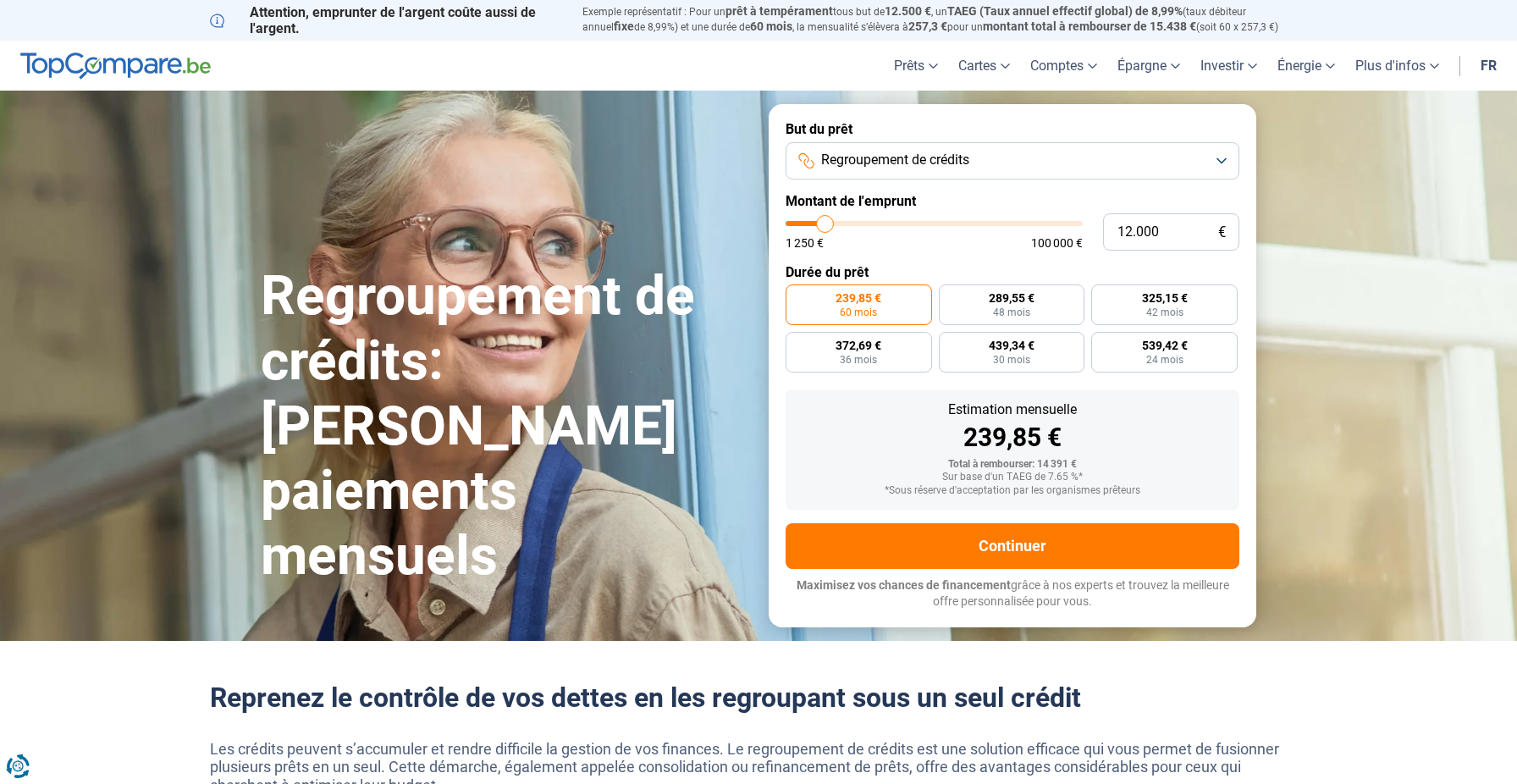
scroll to position [0, 0]
click at [1016, 304] on span "289,55 €" at bounding box center [1011, 298] width 46 height 12
click at [950, 296] on input "289,55 € 48 mois" at bounding box center [944, 289] width 11 height 11
radio input "true"
click at [1116, 290] on label "325,15 € 42 mois" at bounding box center [1164, 304] width 146 height 40
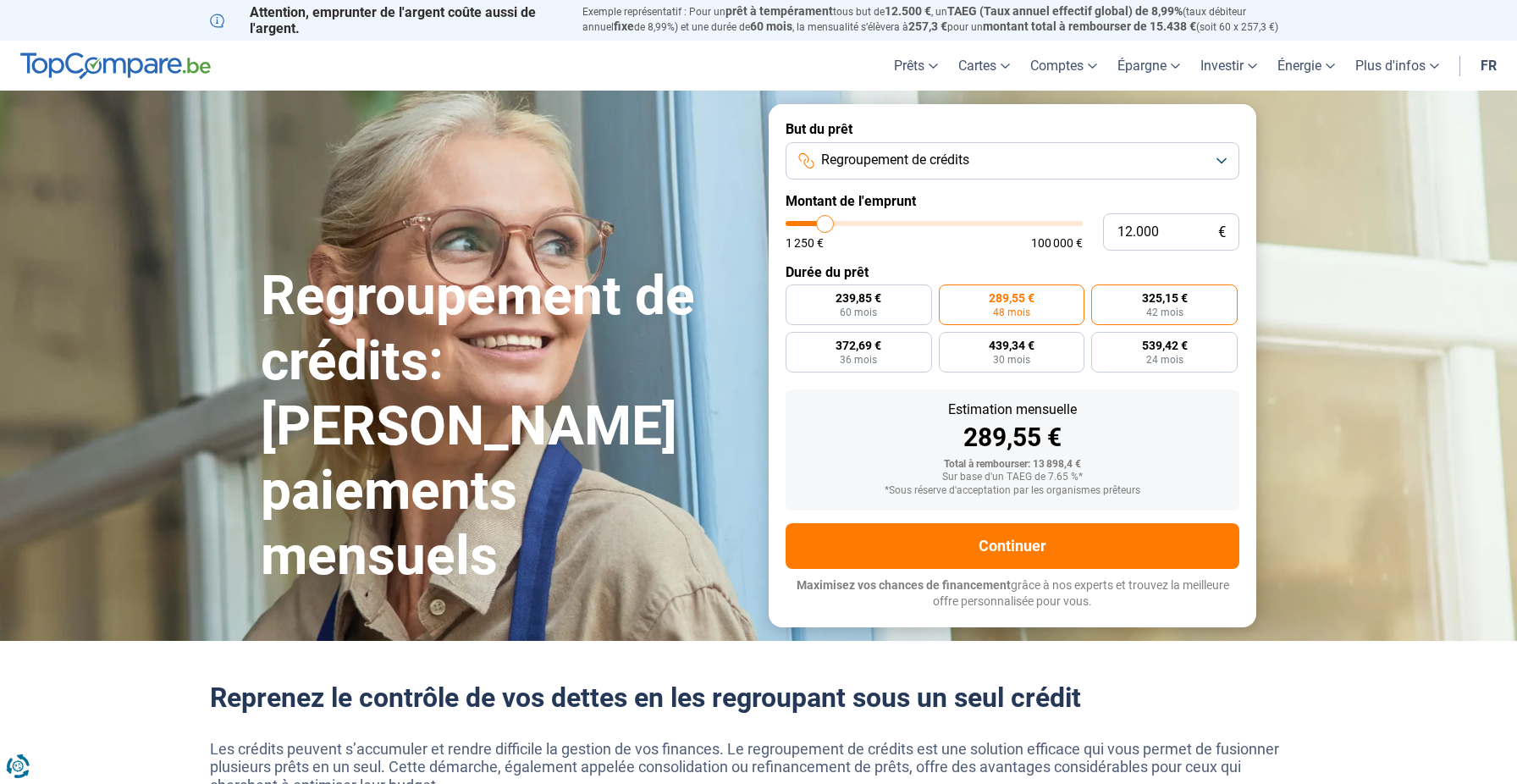
click at [1102, 290] on input "325,15 € 42 mois" at bounding box center [1096, 289] width 11 height 11
radio input "true"
click at [1122, 320] on label "325,15 € 42 mois" at bounding box center [1164, 304] width 146 height 40
click at [1102, 296] on input "325,15 € 42 mois" at bounding box center [1096, 289] width 11 height 11
click at [1037, 345] on label "439,34 € 30 mois" at bounding box center [1012, 352] width 146 height 40
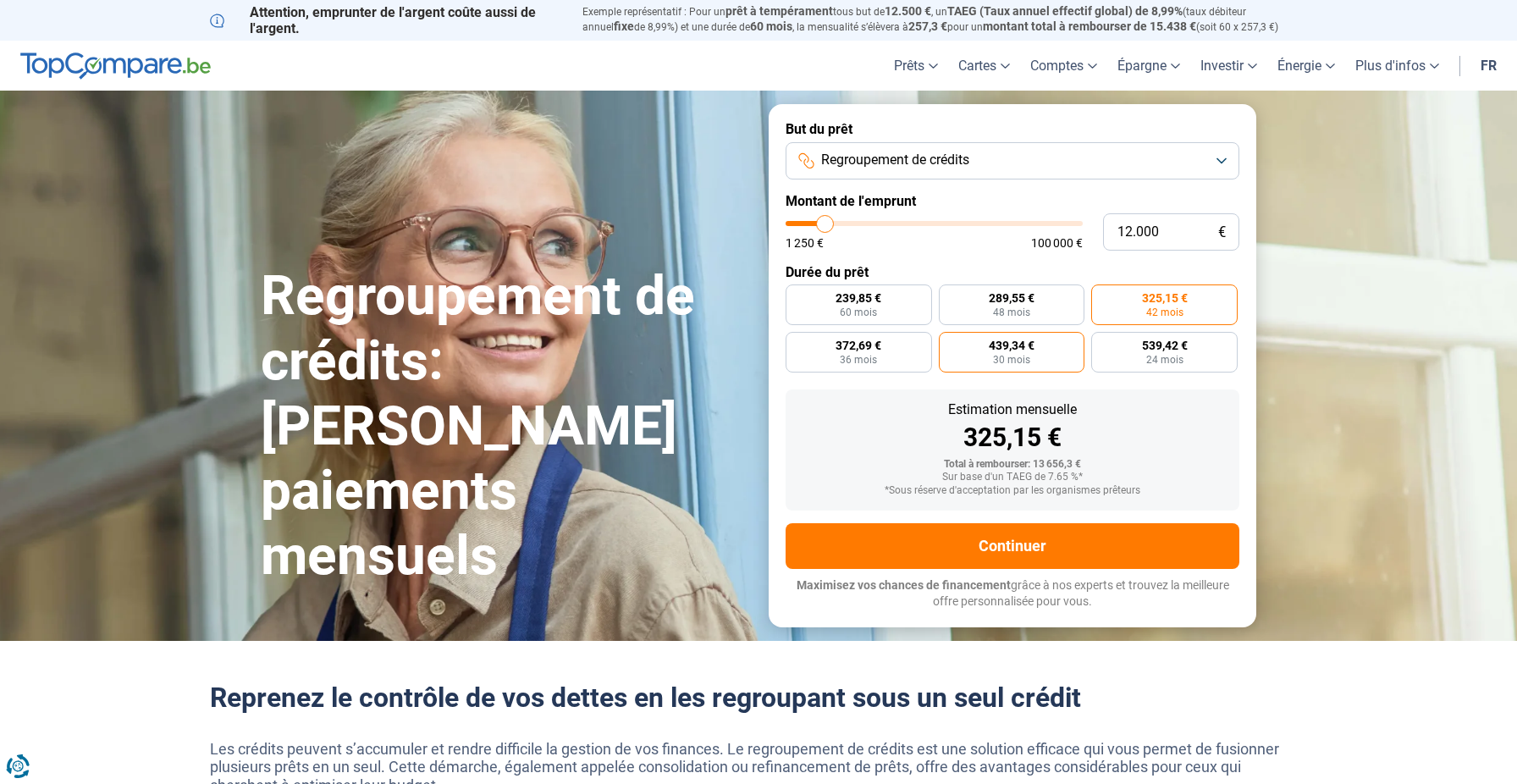
click at [950, 343] on input "439,34 € 30 mois" at bounding box center [944, 337] width 11 height 11
radio input "true"
click at [1108, 306] on label "325,15 € 42 mois" at bounding box center [1164, 304] width 146 height 40
click at [1102, 296] on input "325,15 € 42 mois" at bounding box center [1096, 289] width 11 height 11
radio input "true"
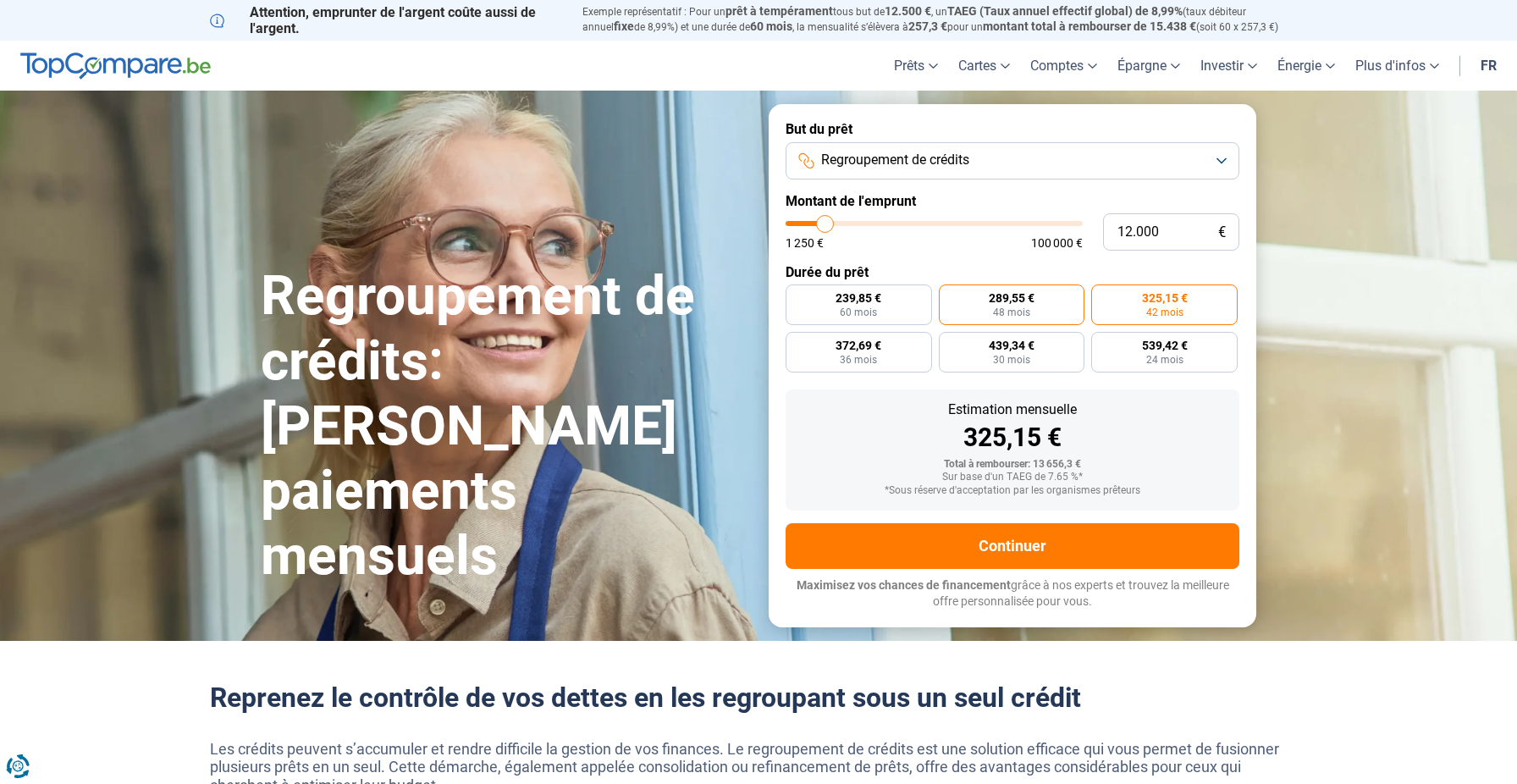
click at [1057, 305] on label "289,55 € 48 mois" at bounding box center [1012, 304] width 146 height 40
click at [950, 296] on input "289,55 € 48 mois" at bounding box center [944, 289] width 11 height 11
radio input "true"
click at [877, 297] on span "239,85 €" at bounding box center [858, 298] width 46 height 12
click at [797, 296] on input "239,85 € 60 mois" at bounding box center [791, 289] width 11 height 11
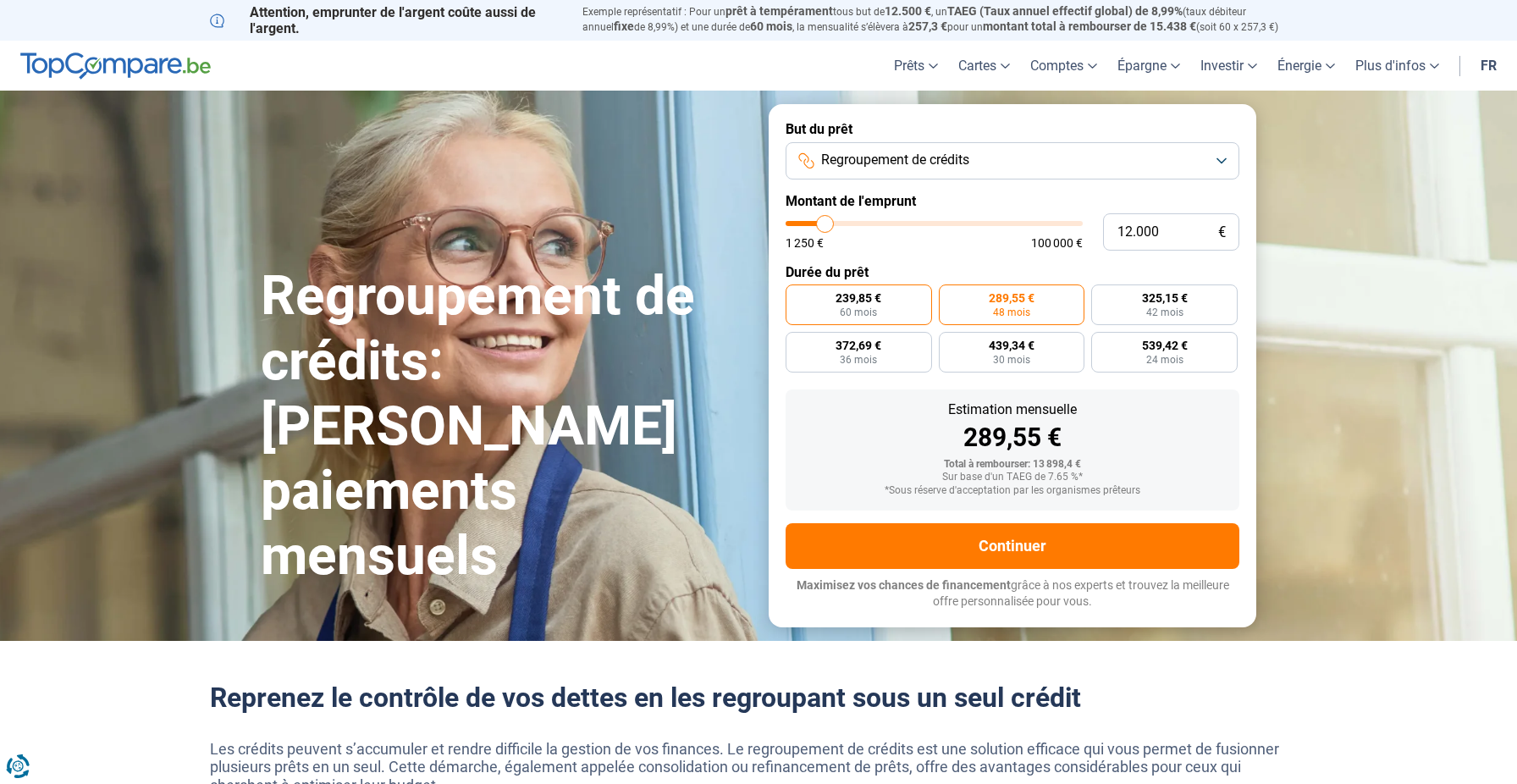
radio input "true"
drag, startPoint x: 1165, startPoint y: 224, endPoint x: 1098, endPoint y: 224, distance: 67.0
click at [1098, 224] on div "12.000 € 1 250 € 100 000 €" at bounding box center [1013, 232] width 454 height 37
type input "1"
type input "1250"
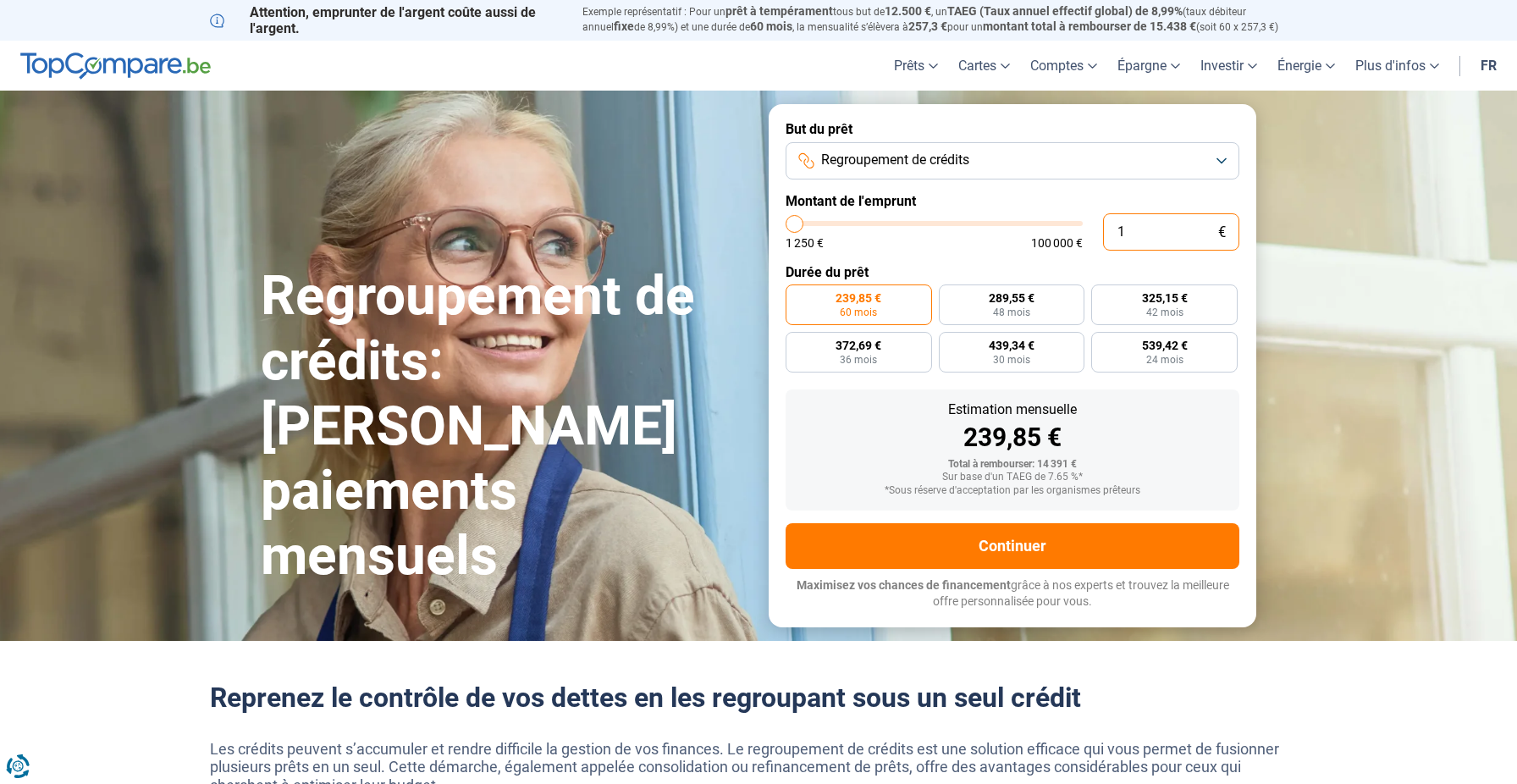
type input "13"
type input "1250"
type input "130"
type input "1250"
type input "1.300"
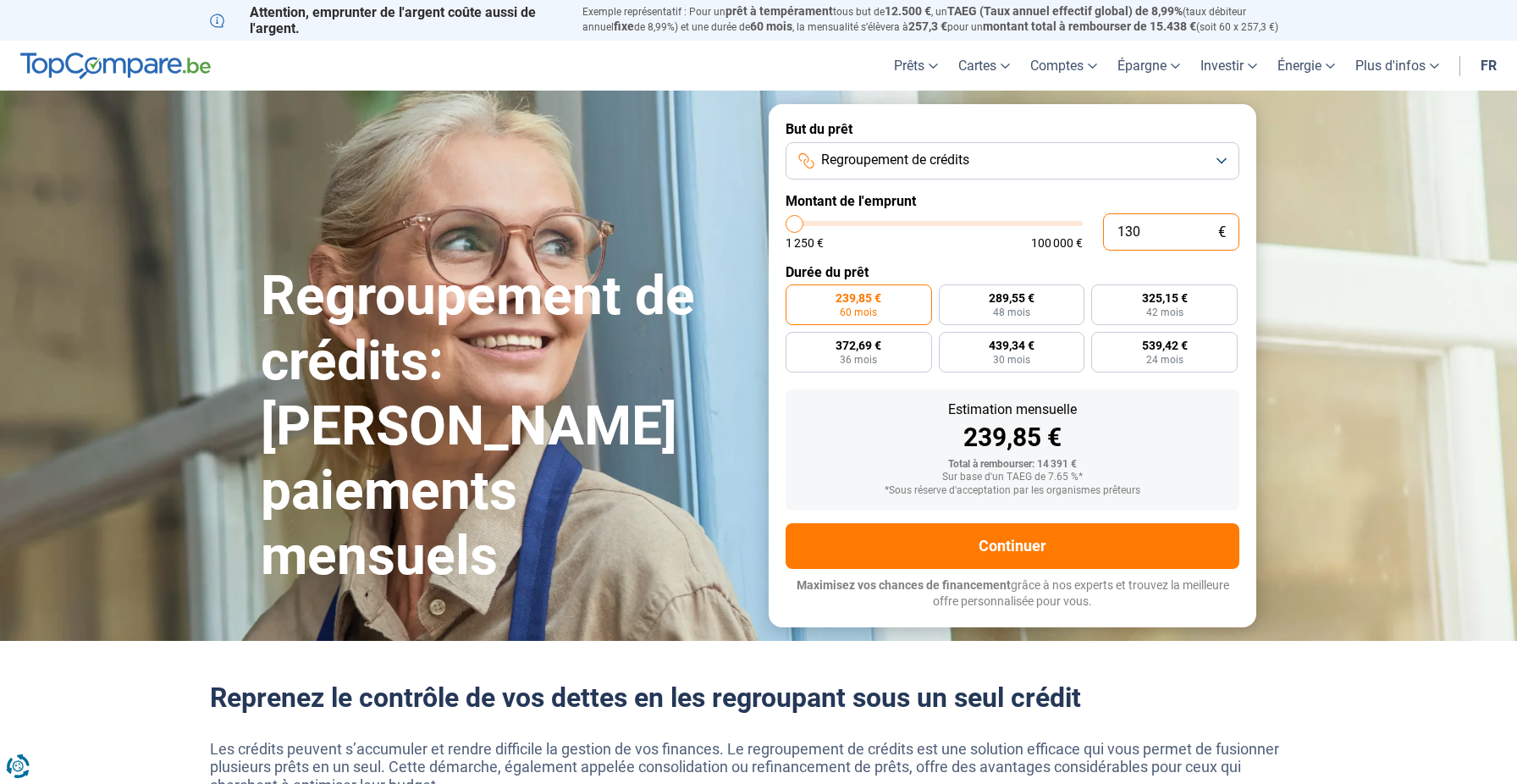
type input "1250"
type input "1.300"
type input "1250"
radio input "true"
click at [1220, 260] on form "But du prêt Regroupement de crédits Montant de l'emprunt 1.300 € 1 250 € 100 00…" at bounding box center [1012, 365] width 487 height 523
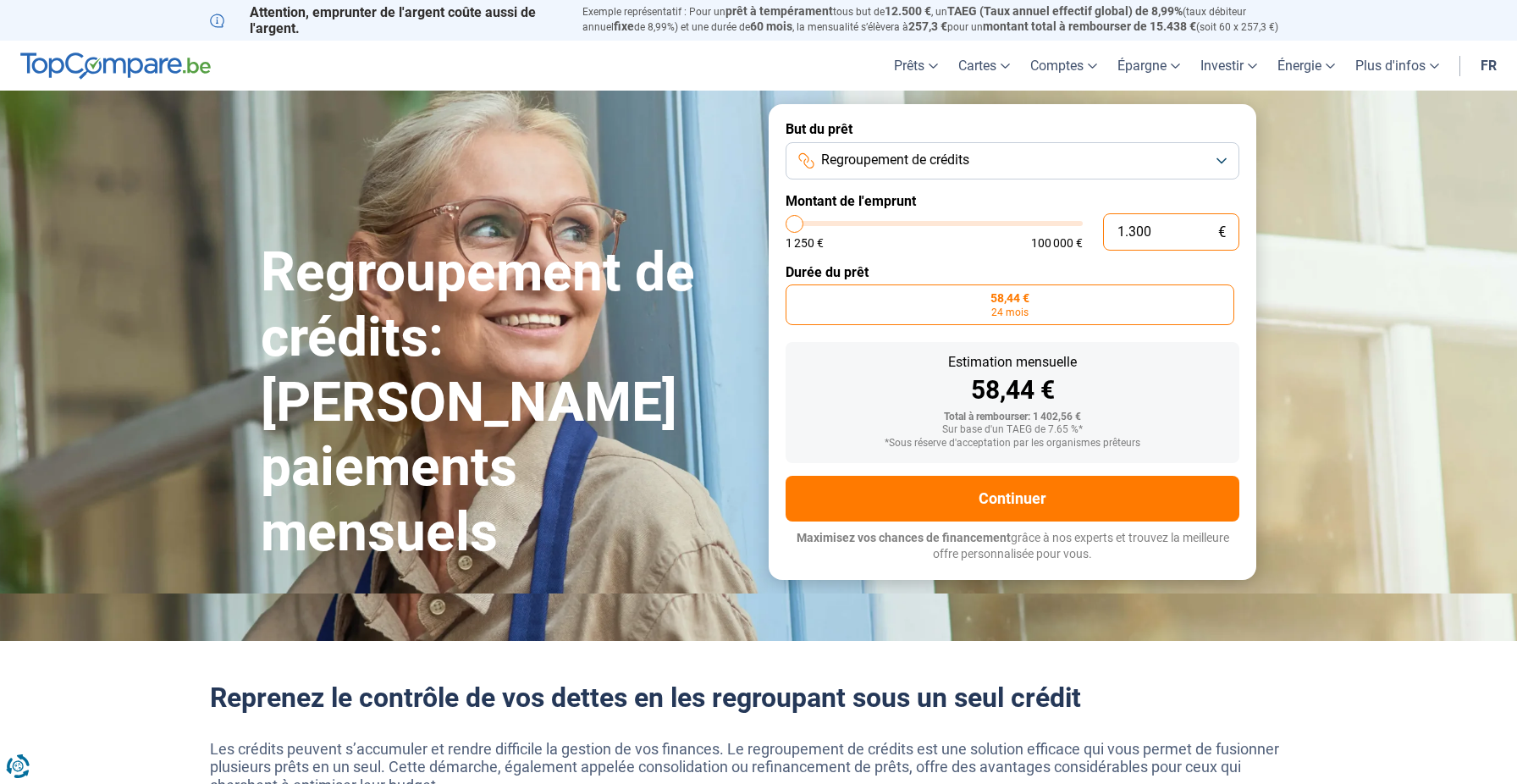
drag, startPoint x: 1177, startPoint y: 229, endPoint x: 1074, endPoint y: 228, distance: 103.0
click at [1074, 228] on div "1.300 € 1 250 € 100 000 €" at bounding box center [1013, 232] width 454 height 37
type input "1250"
type input "1"
type input "1250"
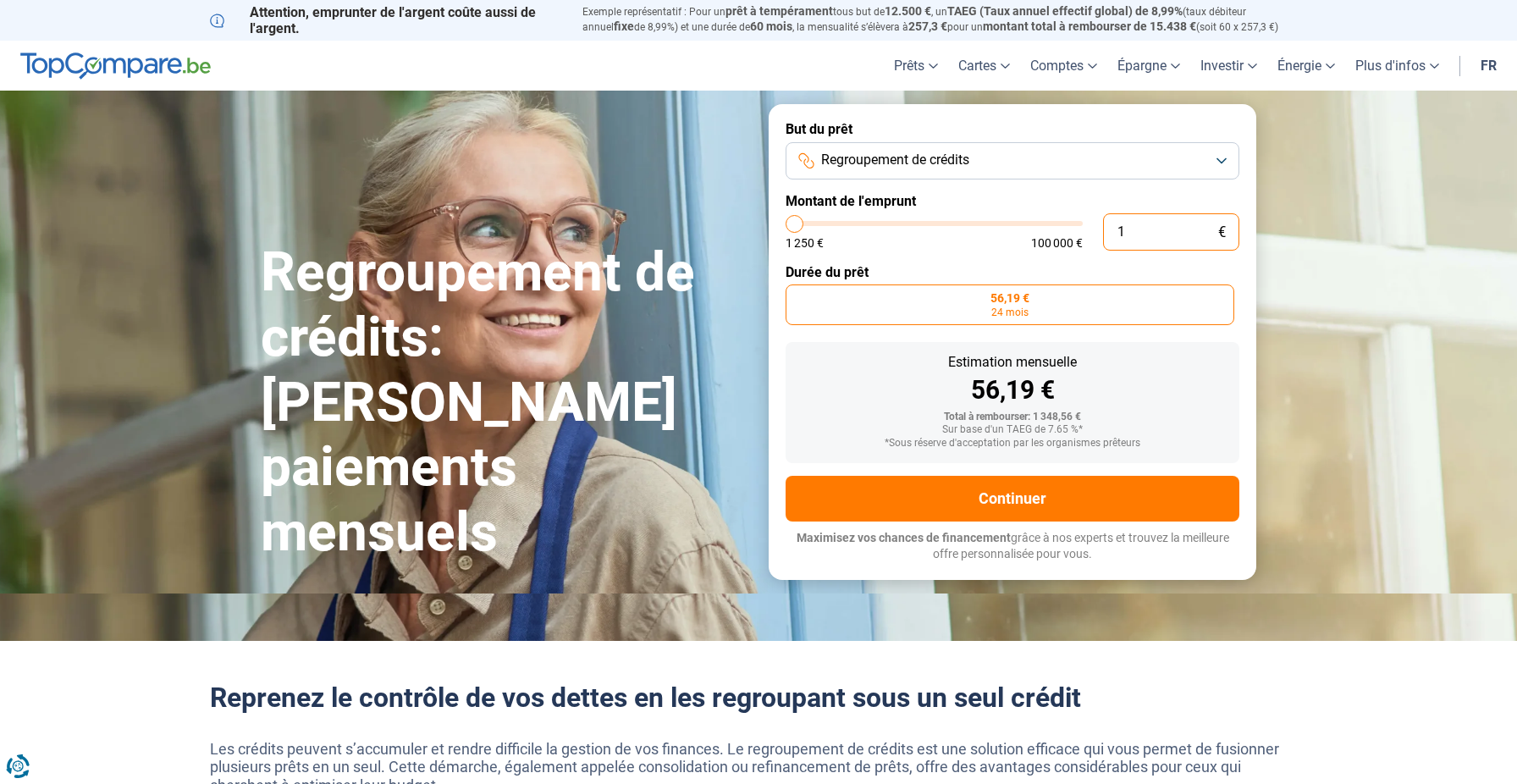
type input "13"
type input "1250"
type input "130"
type input "1250"
type input "1.300"
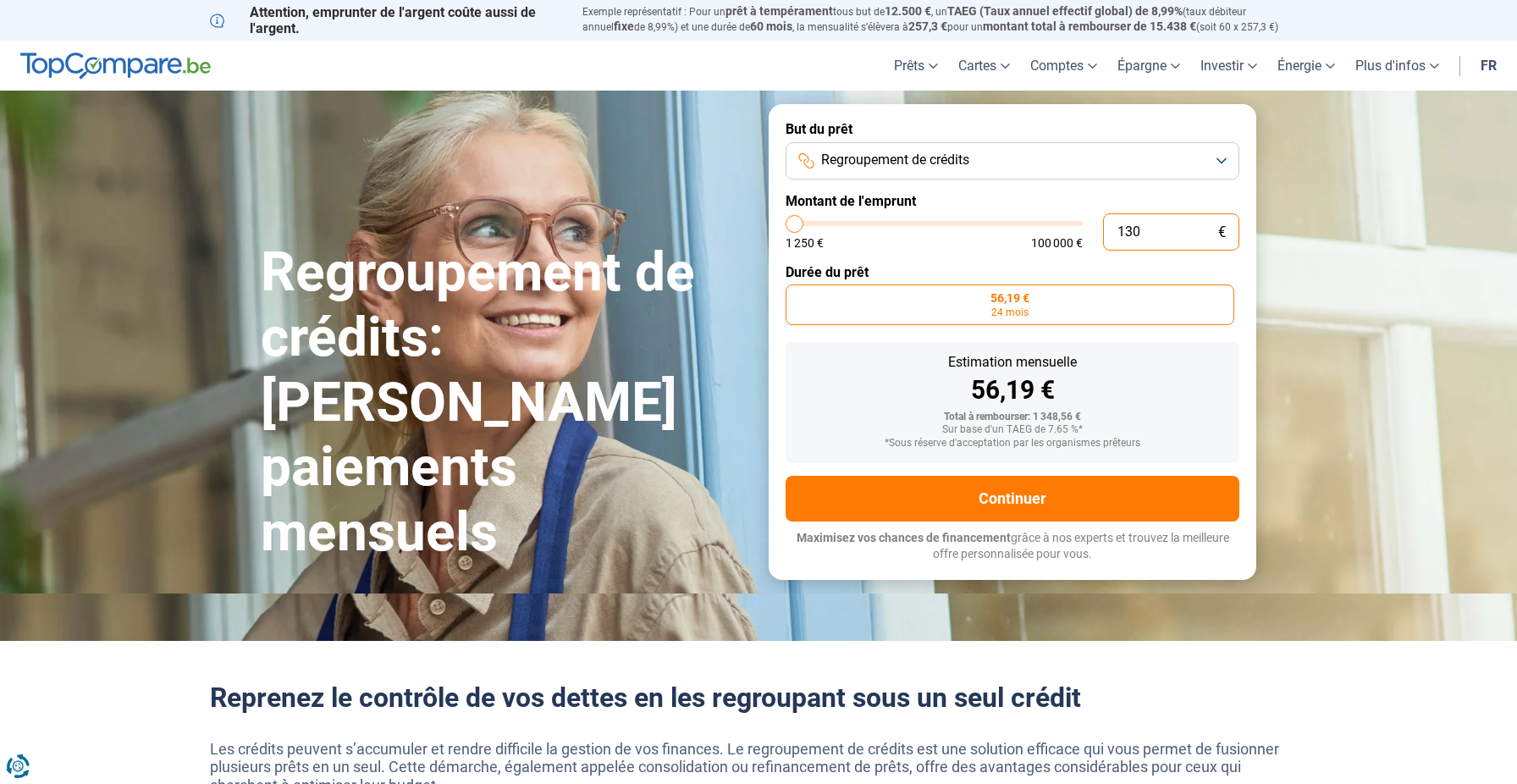
type input "1250"
type input "13.000"
type input "13000"
type input "13.000"
radio input "false"
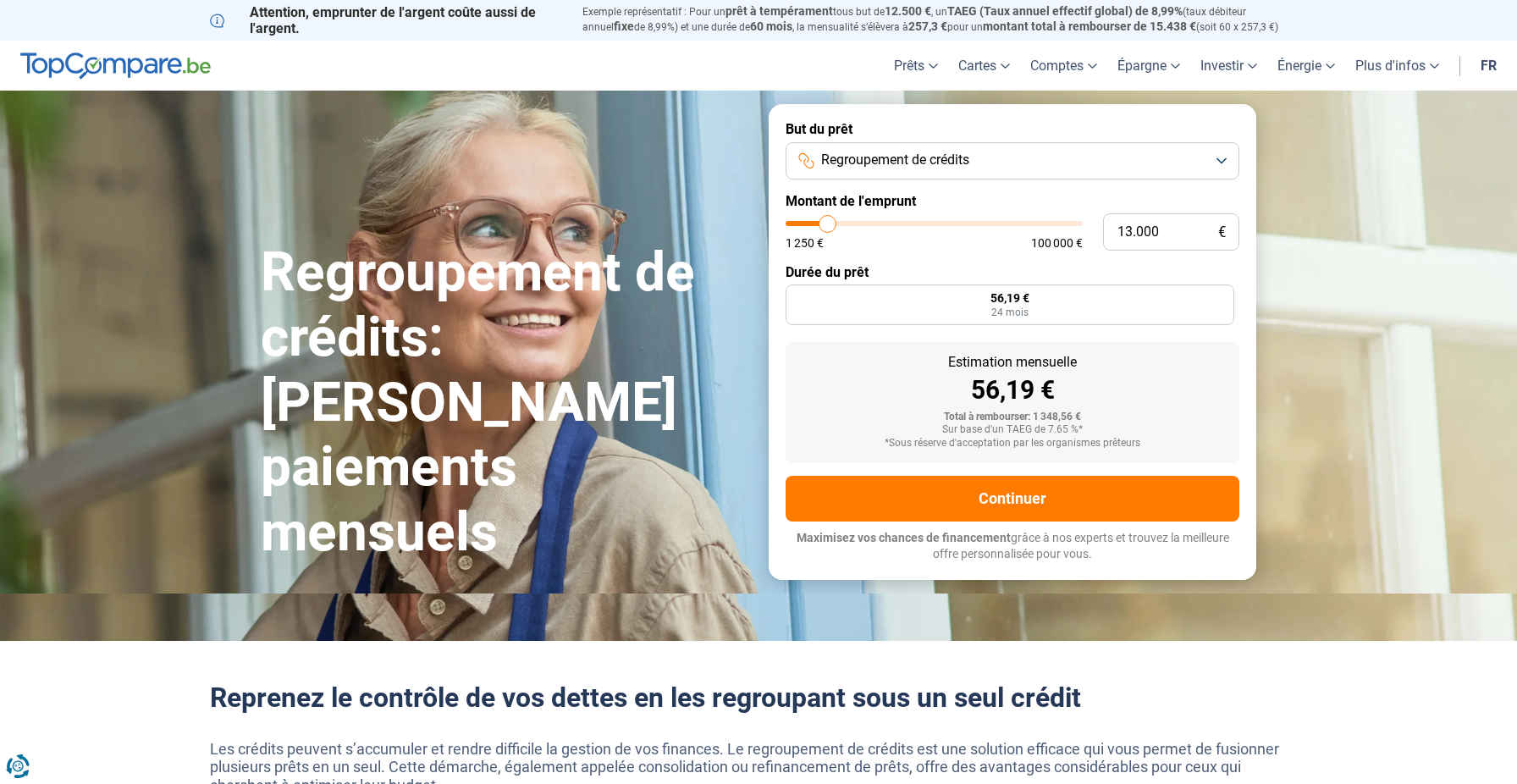
click at [1171, 349] on form "But du prêt Regroupement de crédits Montant de l'emprunt 13.000 € 1 250 € 100 0…" at bounding box center [1012, 341] width 487 height 475
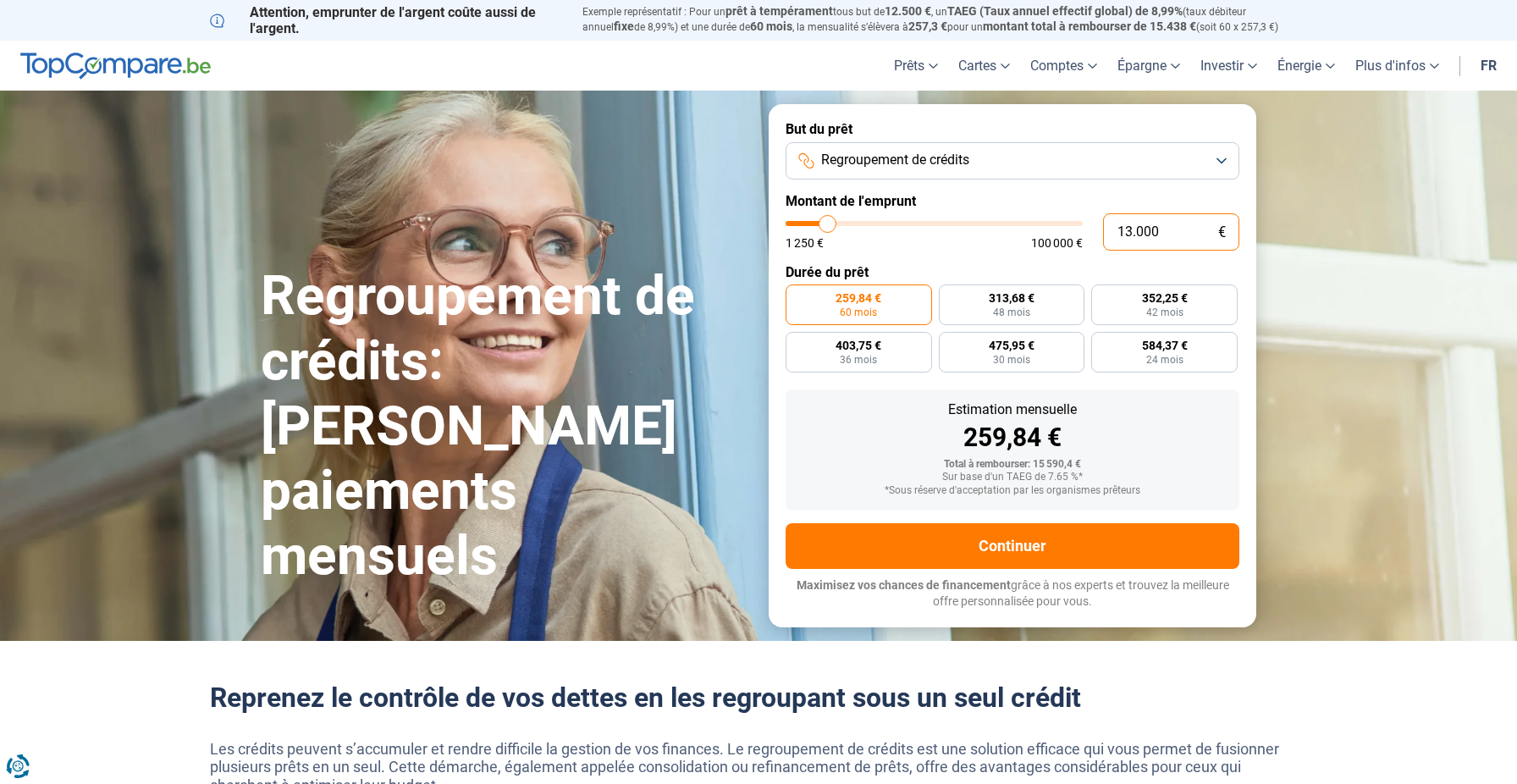
drag, startPoint x: 1203, startPoint y: 235, endPoint x: 915, endPoint y: 202, distance: 289.9
click at [915, 202] on form "But du prêt Regroupement de crédits Montant de l'emprunt 13.000 € 1 250 € 100 0…" at bounding box center [1012, 365] width 487 height 523
type input "2"
type input "1250"
type input "21"
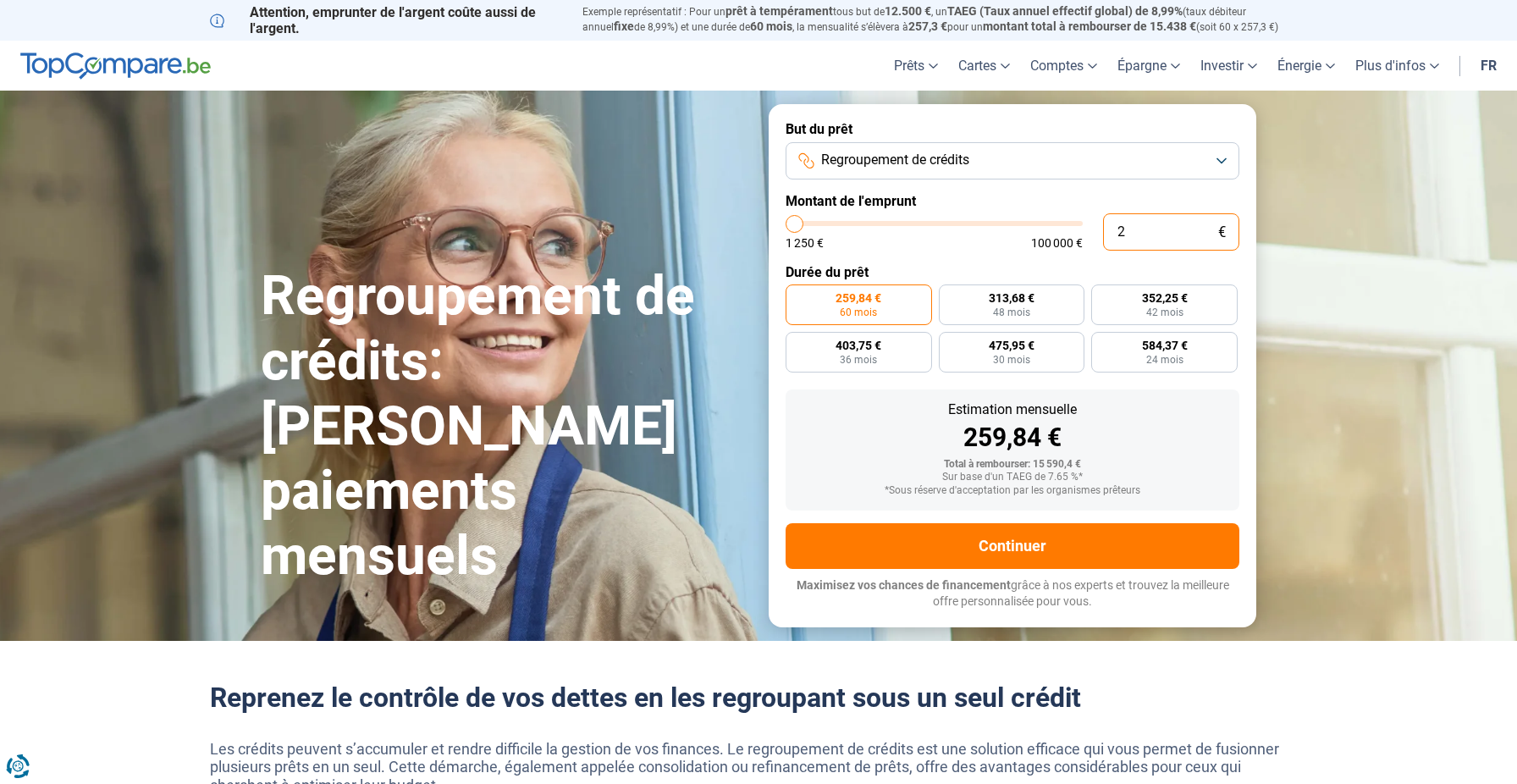
type input "1250"
type input "210"
type input "1250"
type input "2.100"
type input "2000"
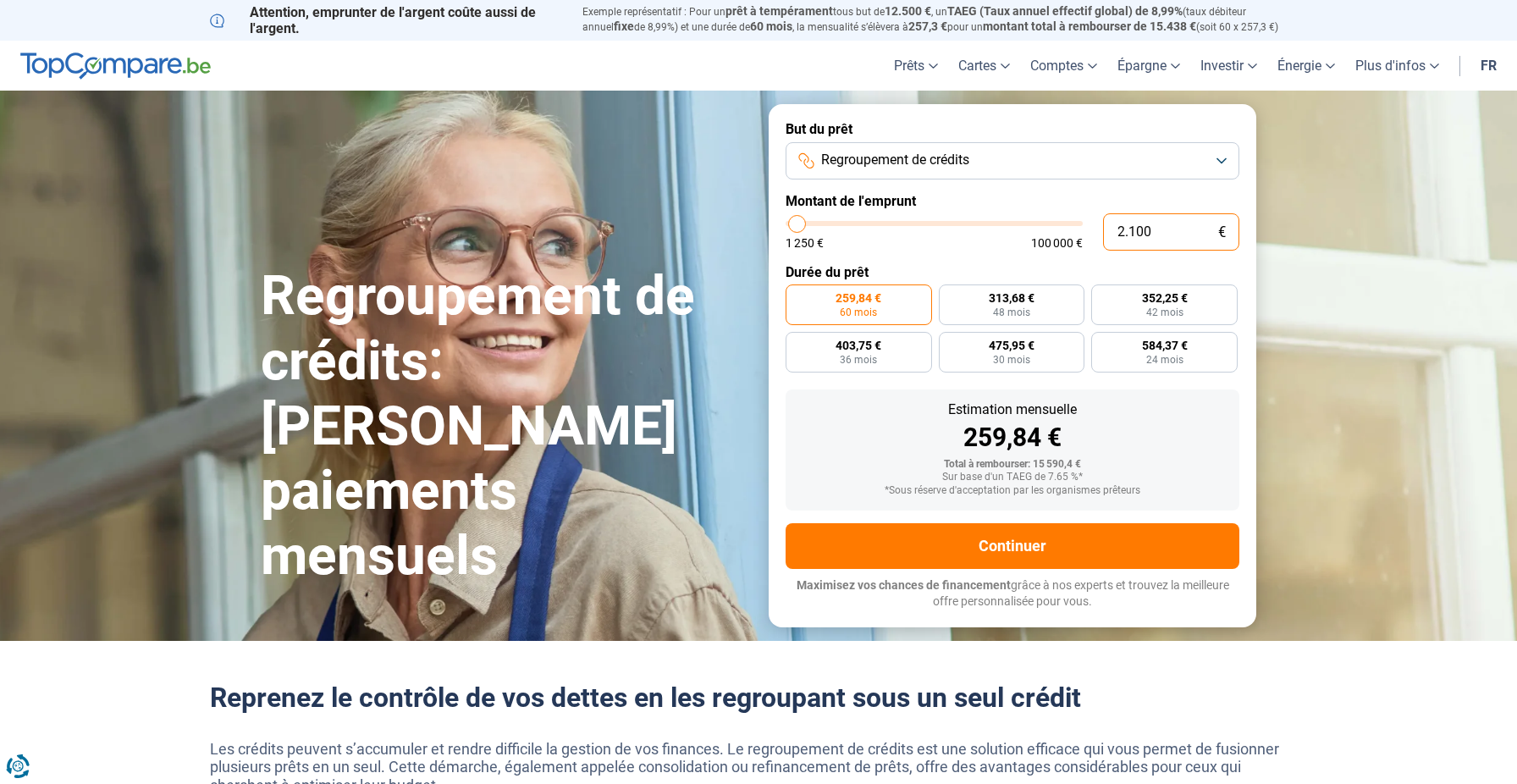
type input "21.000"
type input "21000"
type input "21.000"
radio input "false"
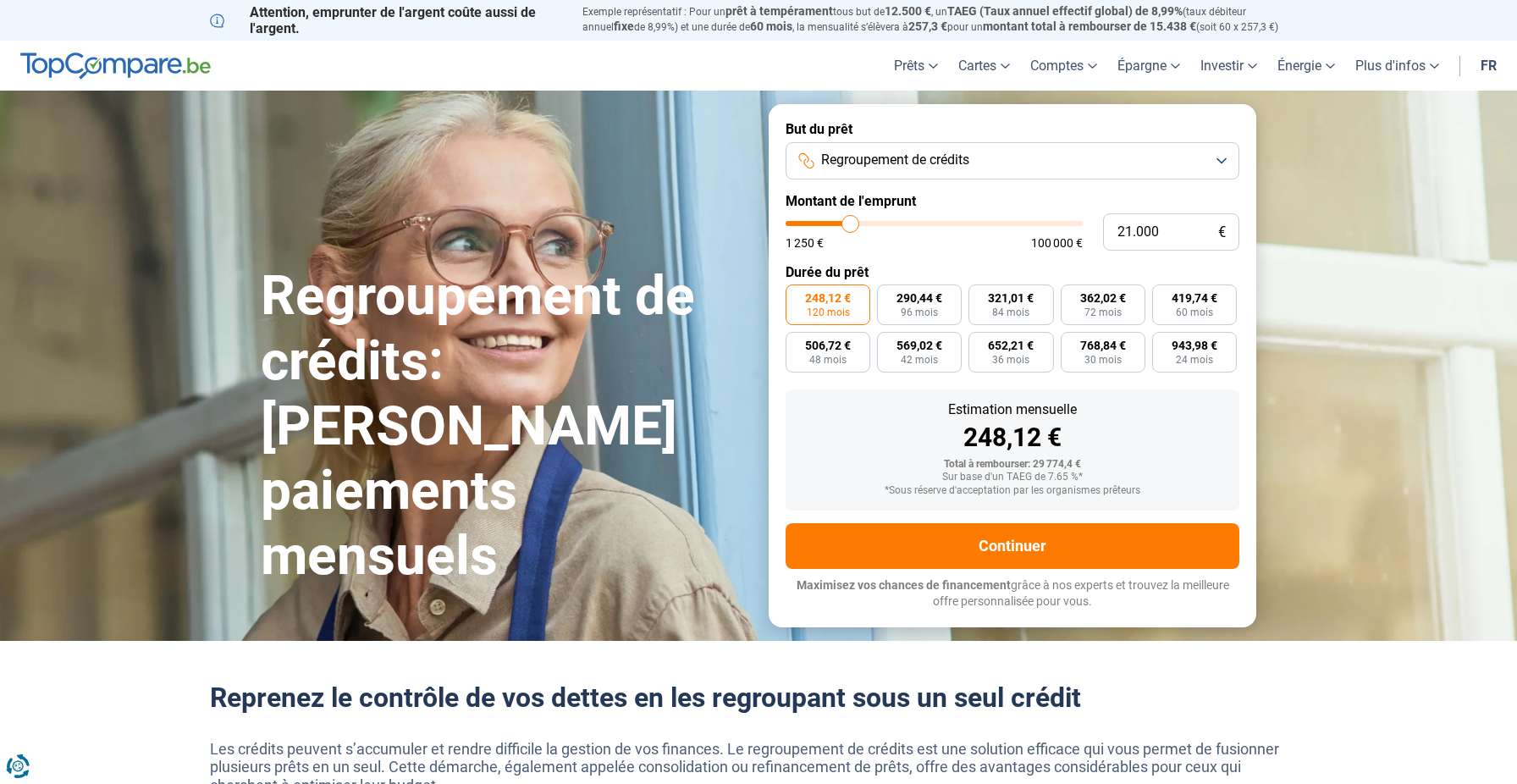
click at [1433, 277] on section "Regroupement de crédits: Réduisez vos paiements mensuels Regroupement de crédit…" at bounding box center [758, 364] width 1517 height 549
type input "23.250"
type input "23250"
type input "23.500"
type input "23500"
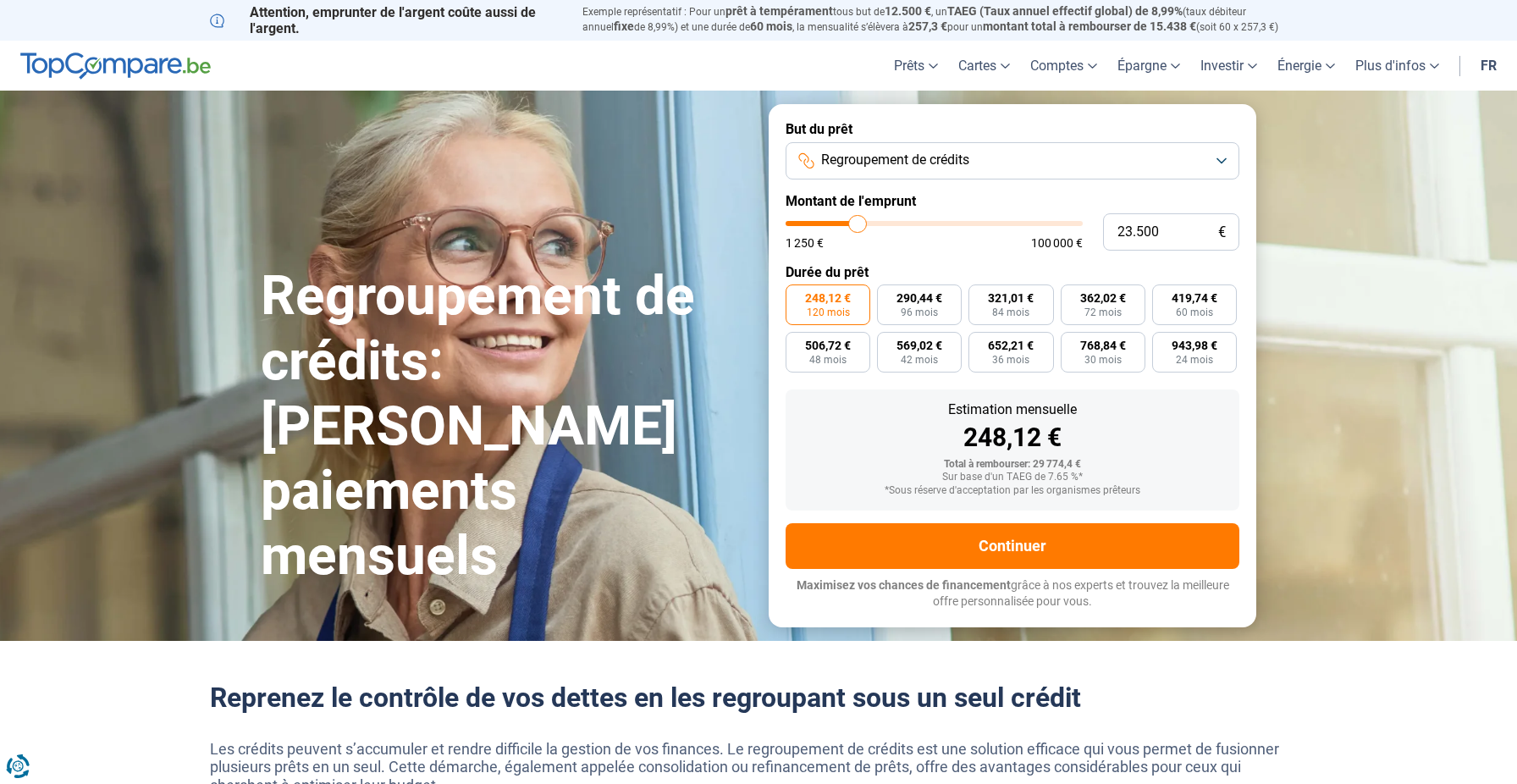
type input "23.750"
type input "23750"
type input "24.000"
type input "24000"
type input "24.250"
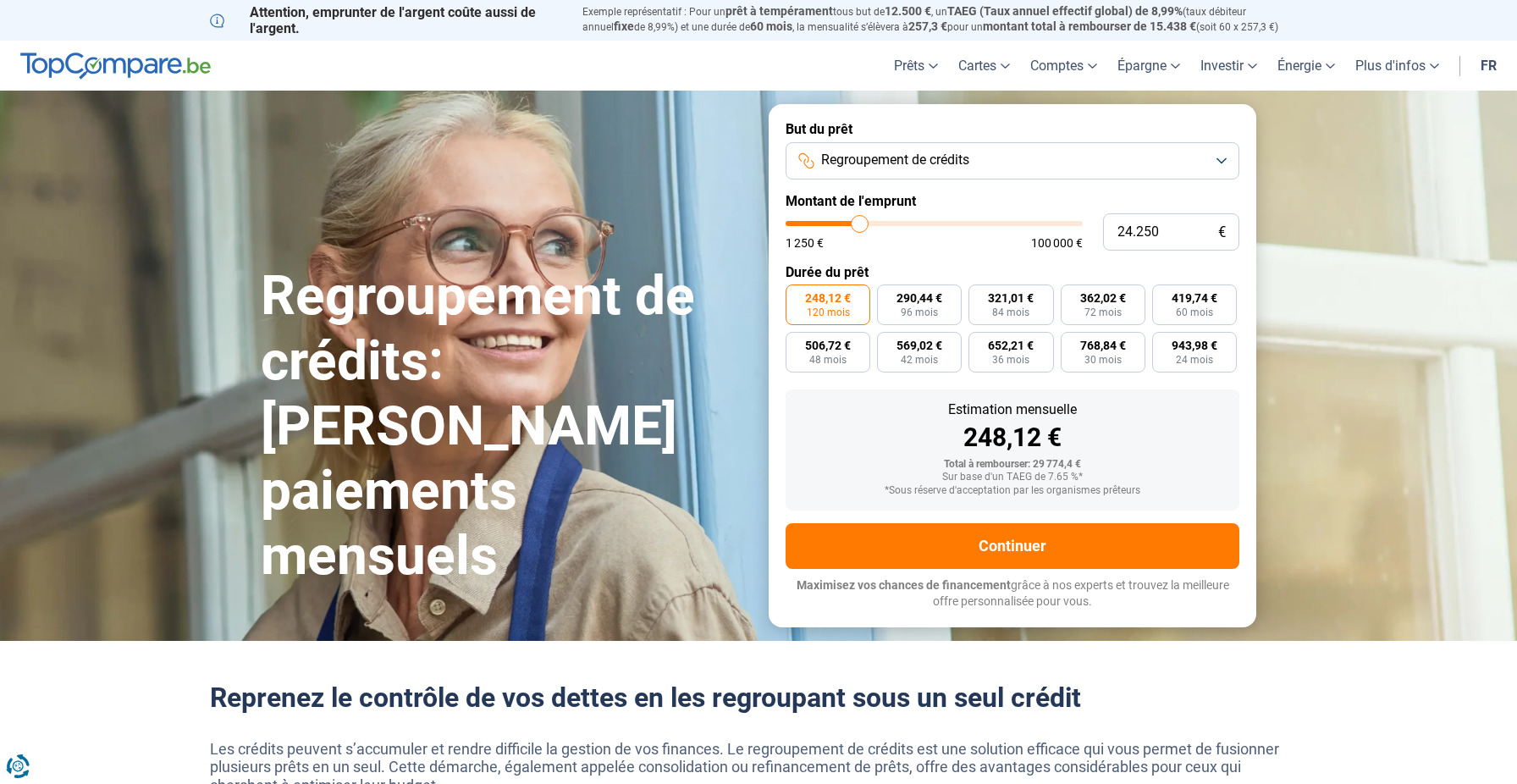
type input "24250"
click at [860, 222] on input "range" at bounding box center [934, 223] width 297 height 5
type input "23.000"
type input "23000"
type input "22.750"
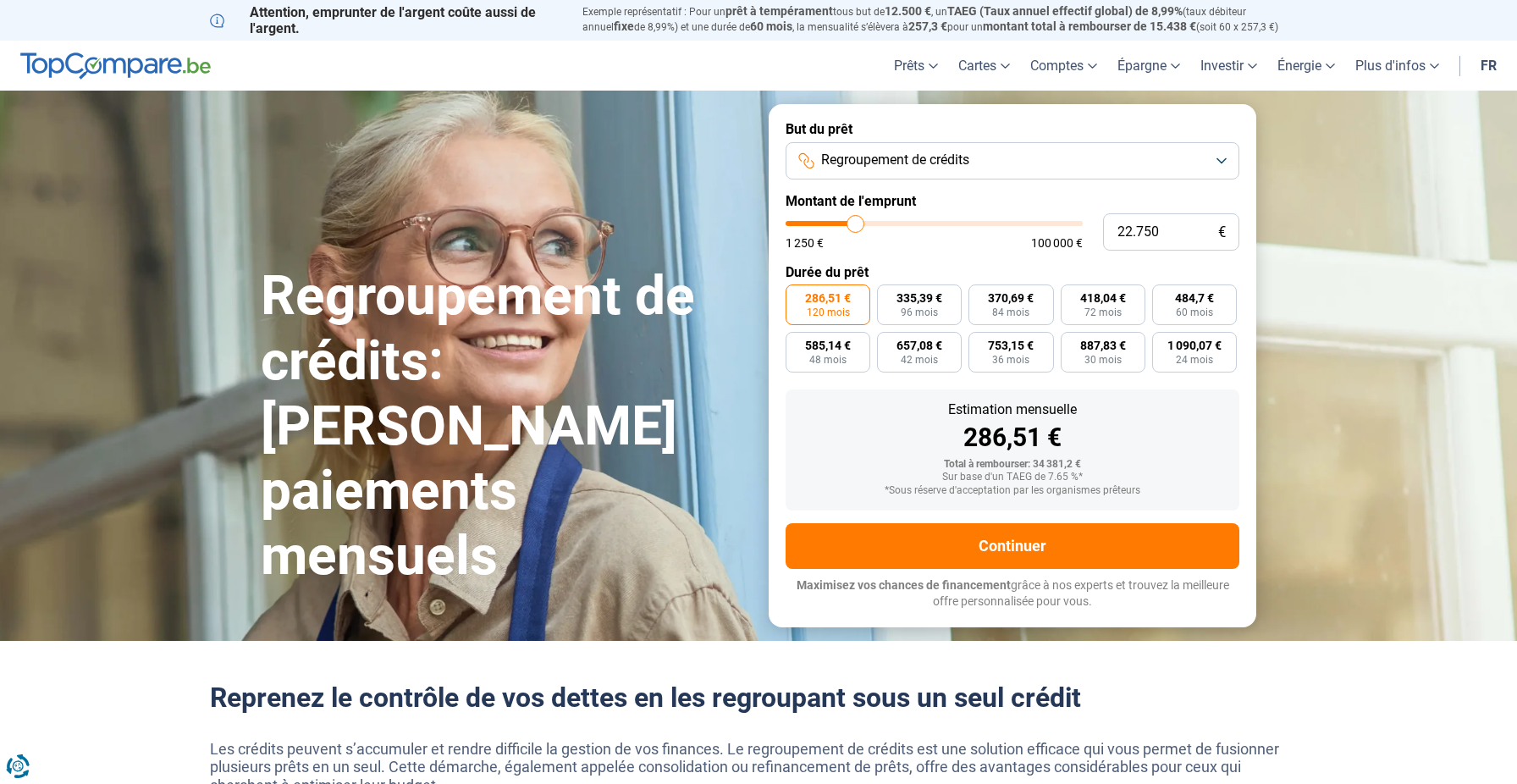
type input "22750"
click at [856, 222] on input "range" at bounding box center [934, 223] width 297 height 5
type input "22.250"
type input "22250"
type input "22.000"
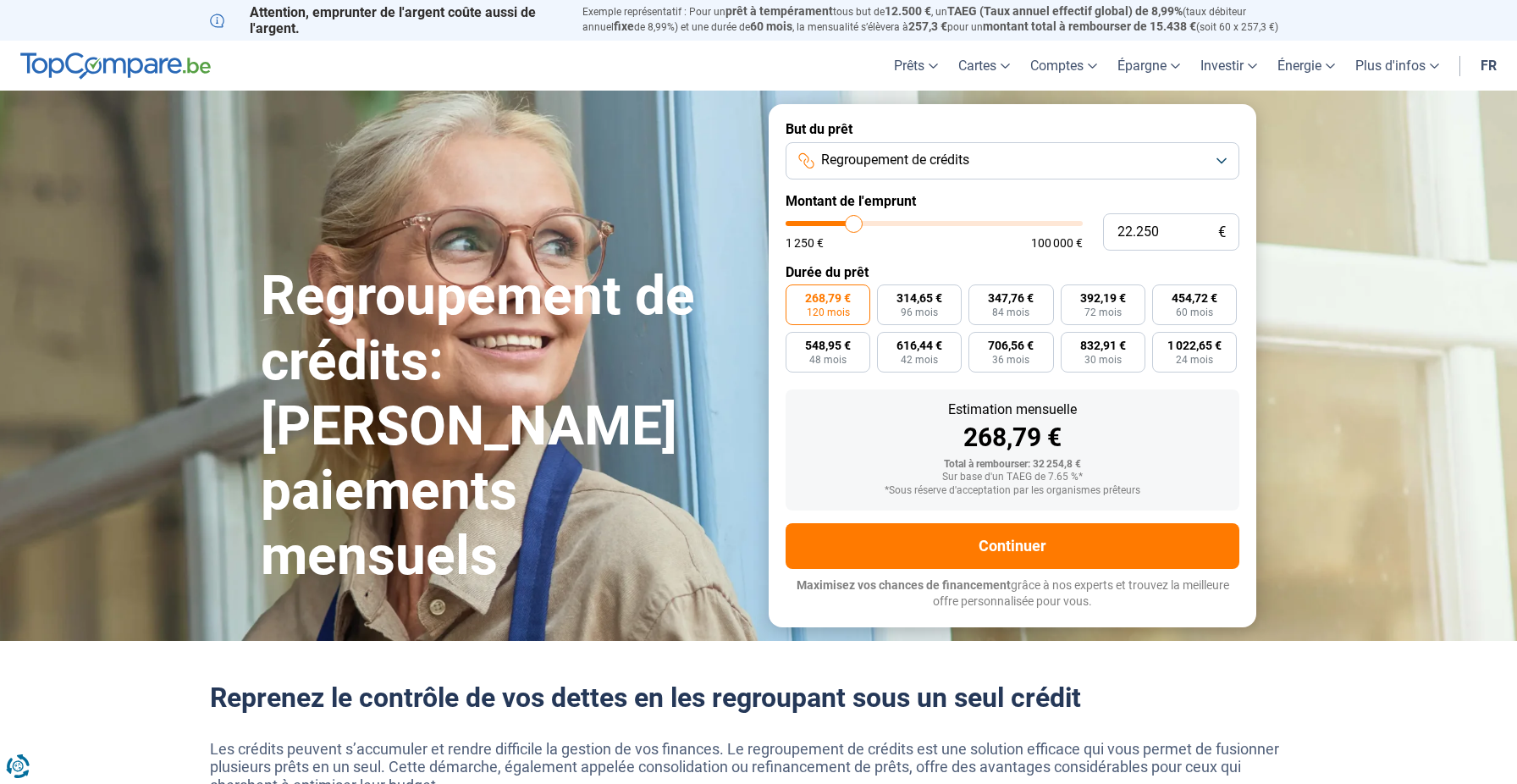
type input "22000"
type input "21.750"
type input "21750"
click at [853, 222] on input "range" at bounding box center [934, 223] width 297 height 5
type input "22.000"
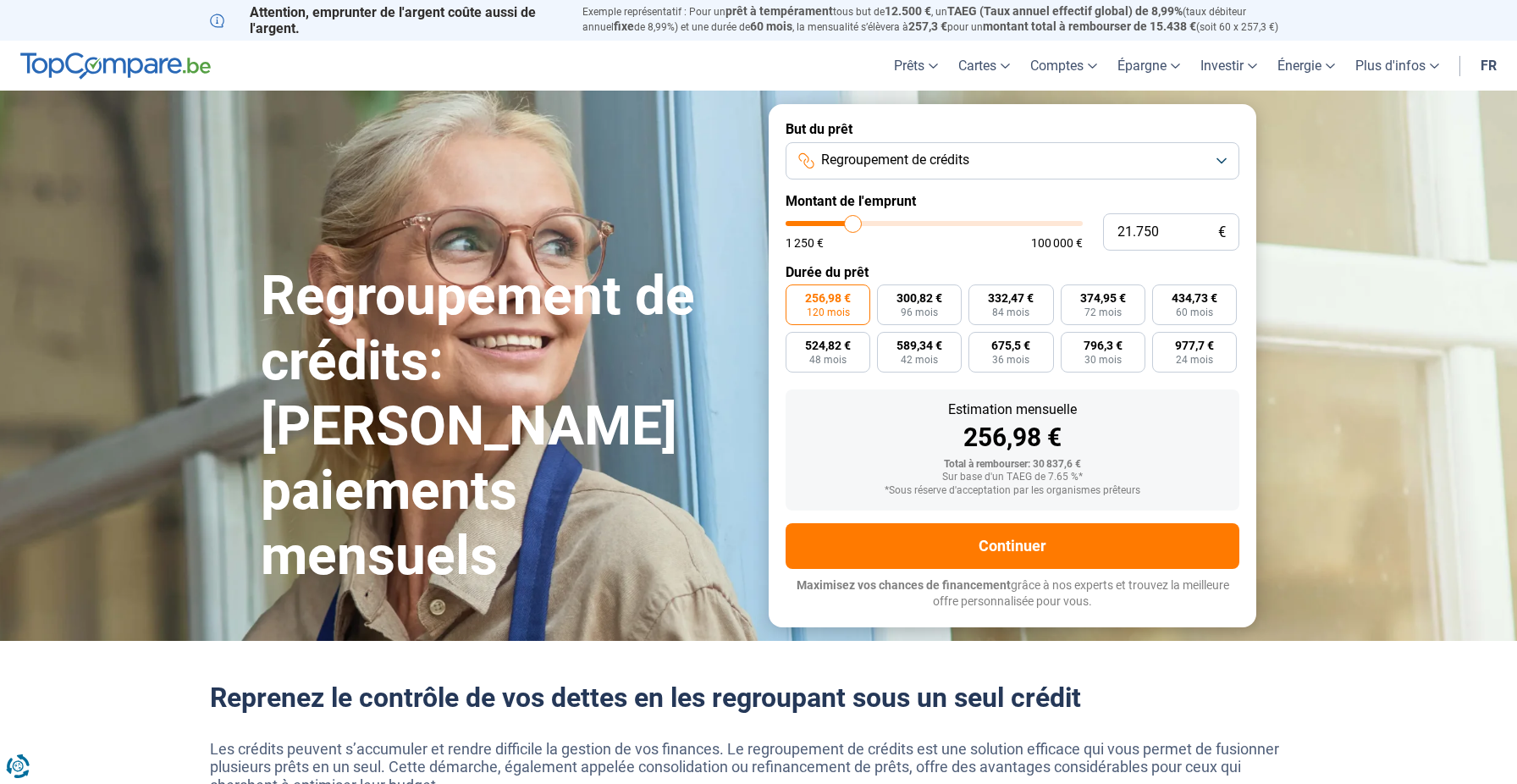
type input "22000"
type input "22.250"
type input "22250"
type input "22.500"
type input "22500"
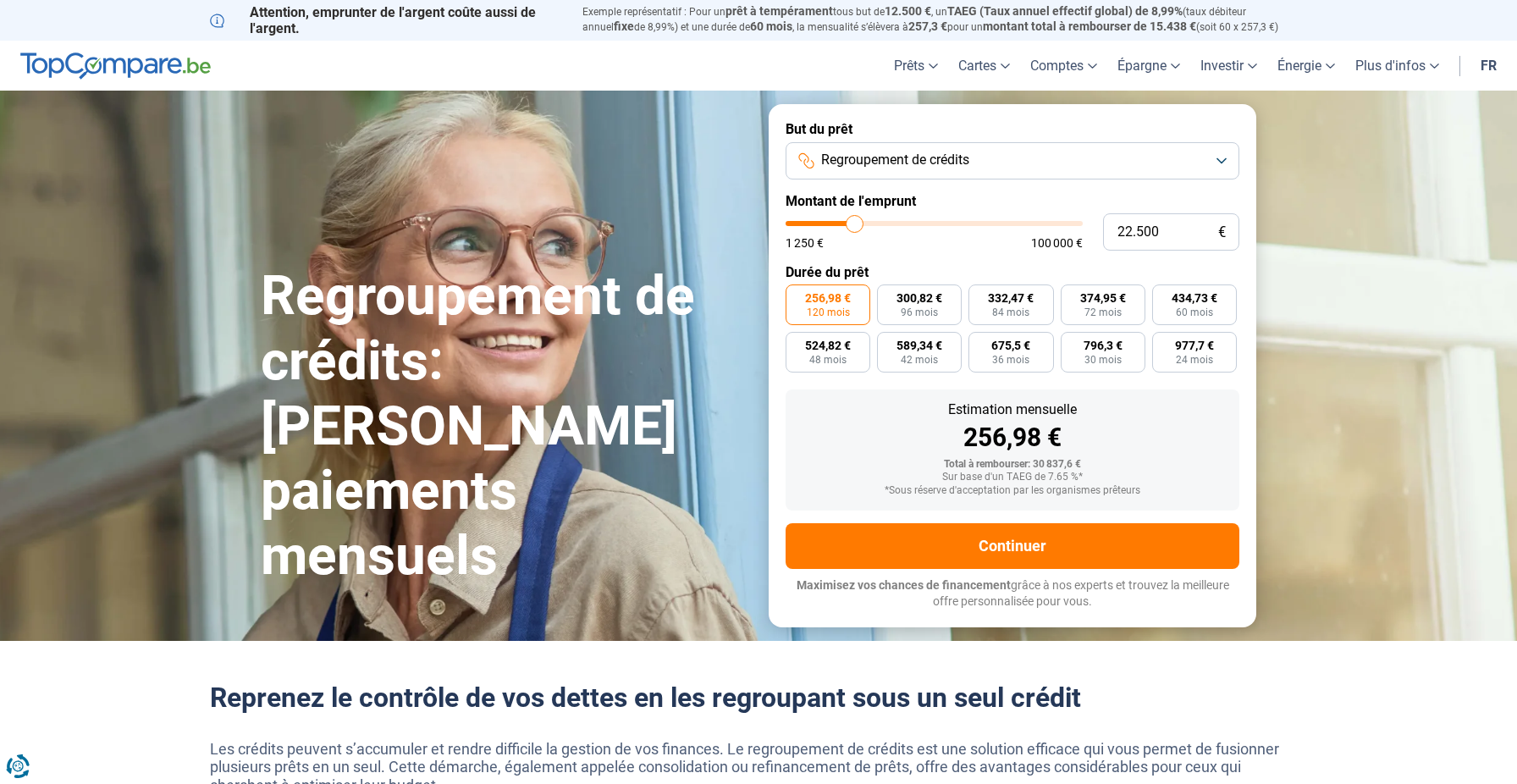
click at [854, 222] on input "range" at bounding box center [934, 223] width 297 height 5
type input "84.000"
type input "84000"
click at [1028, 224] on input "range" at bounding box center [934, 223] width 297 height 5
type input "37.250"
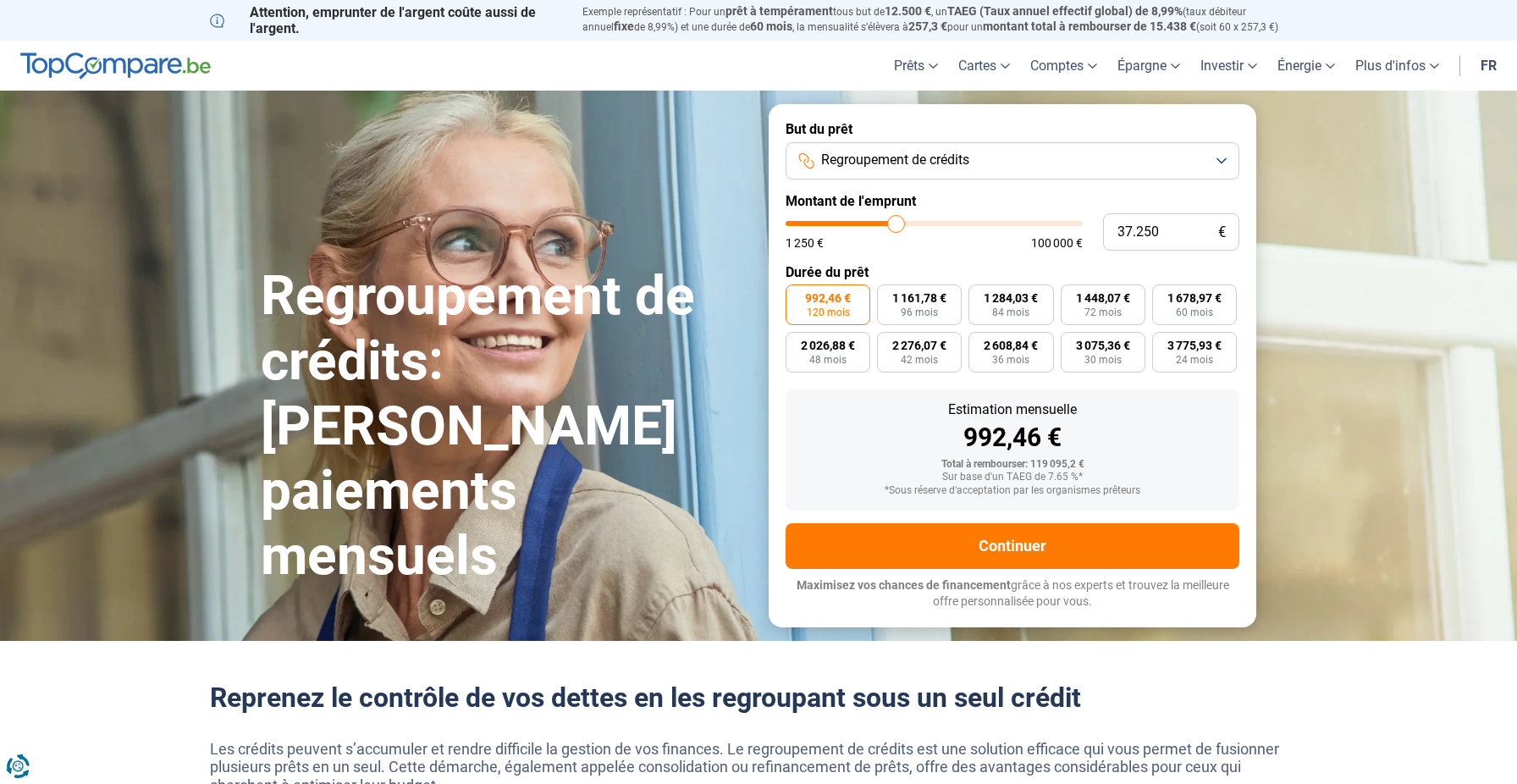
type input "37250"
click at [896, 223] on input "range" at bounding box center [934, 223] width 297 height 5
click at [859, 226] on input "range" at bounding box center [934, 223] width 297 height 5
click at [1083, 303] on span "413,73 €" at bounding box center [1102, 298] width 46 height 12
click at [1072, 296] on input "413,73 € 72 mois" at bounding box center [1066, 289] width 11 height 11
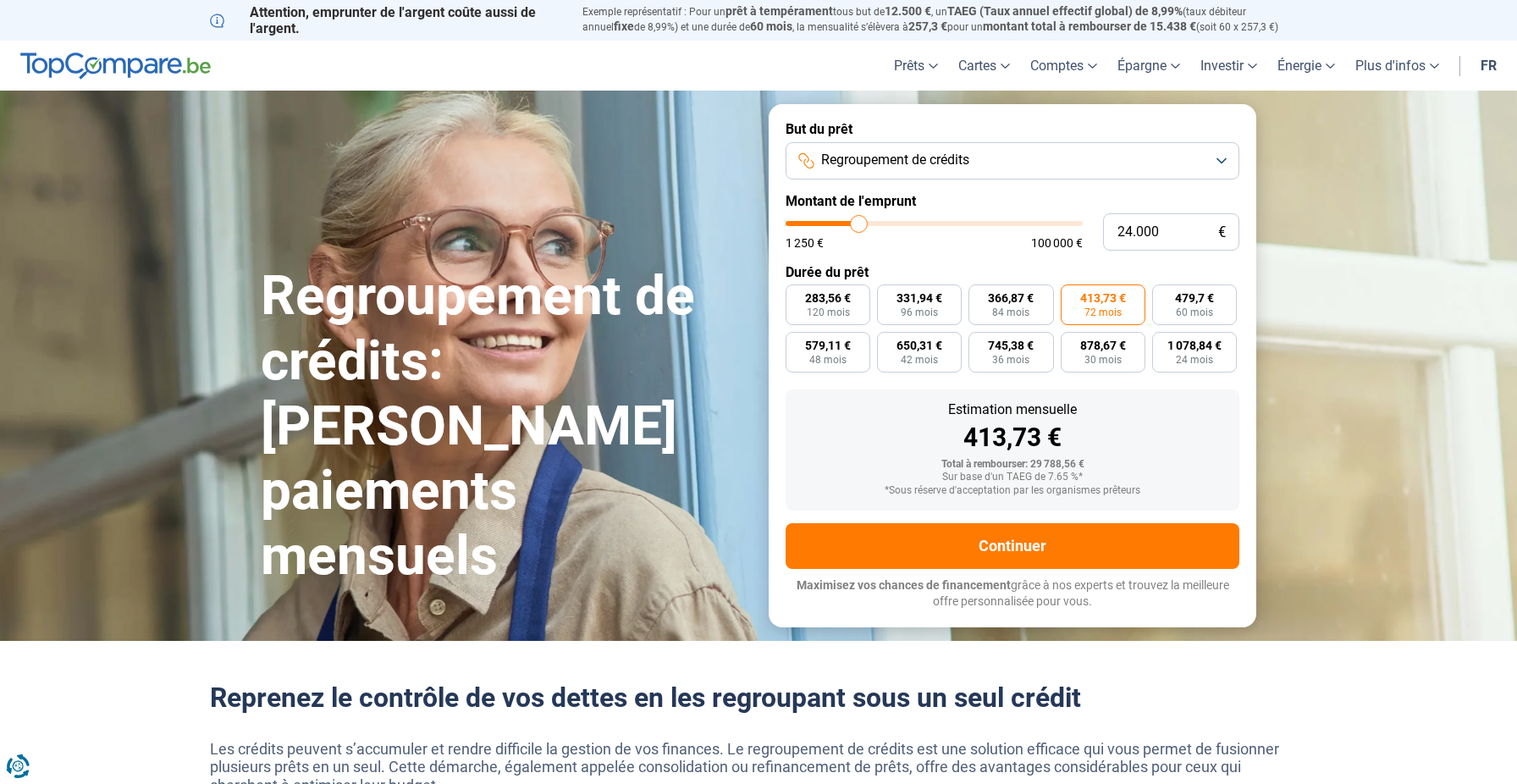
click at [850, 224] on input "range" at bounding box center [934, 223] width 297 height 5
click at [856, 224] on input "range" at bounding box center [934, 223] width 297 height 5
click at [1068, 300] on label "396,5 € 72 mois" at bounding box center [1103, 304] width 84 height 40
click at [1068, 296] on input "396,5 € 72 mois" at bounding box center [1066, 289] width 11 height 11
click at [853, 223] on input "range" at bounding box center [934, 223] width 297 height 5
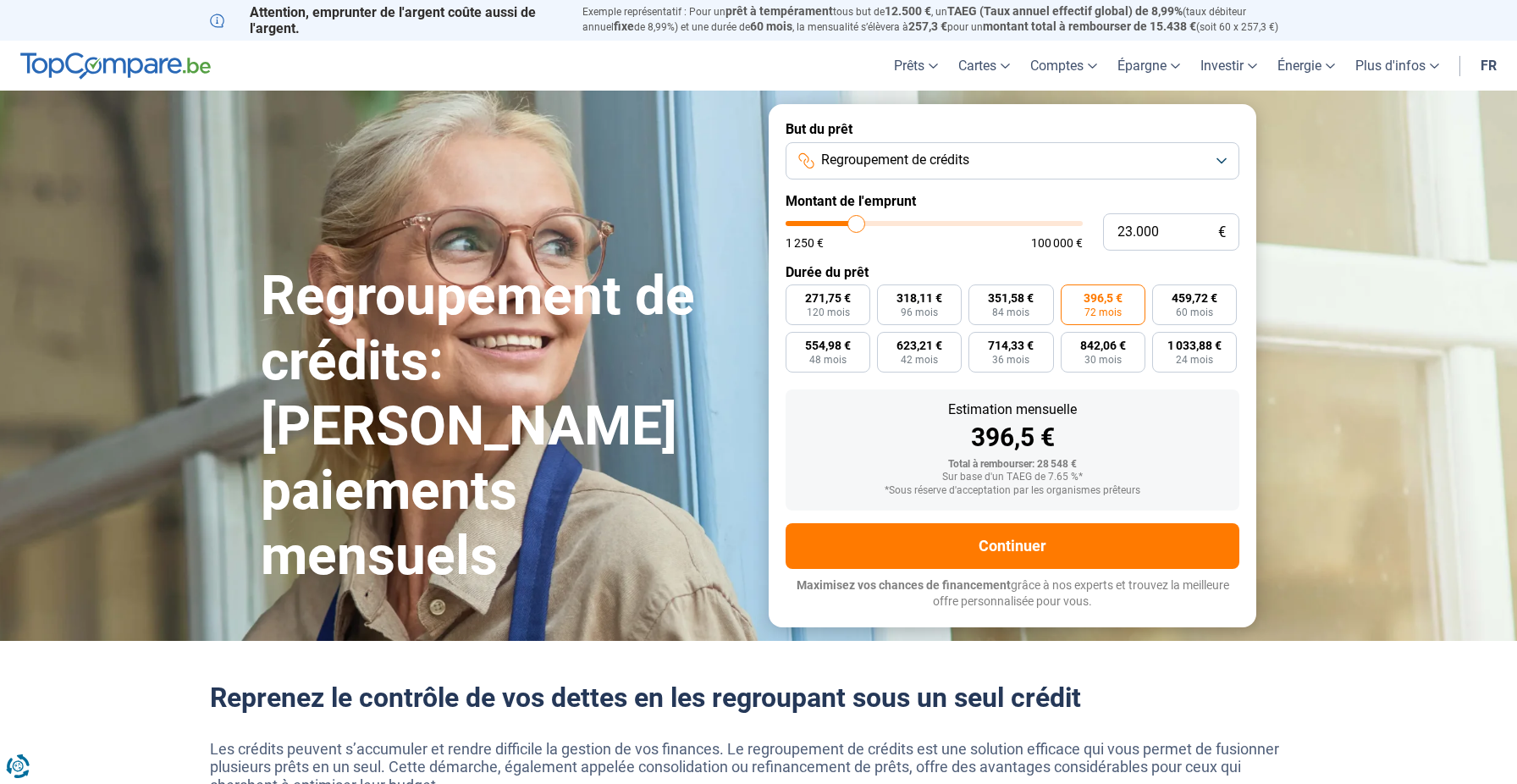
click at [851, 223] on input "range" at bounding box center [934, 223] width 297 height 5
